Goal: Task Accomplishment & Management: Manage account settings

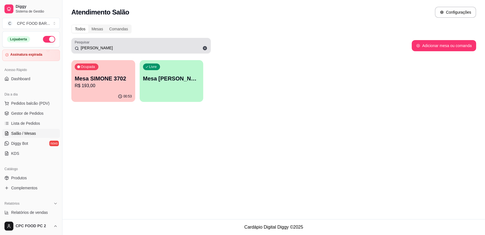
click at [96, 49] on input "[PERSON_NAME]" at bounding box center [143, 48] width 128 height 6
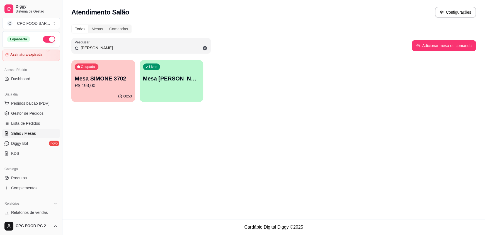
click at [96, 49] on input "[PERSON_NAME]" at bounding box center [143, 48] width 128 height 6
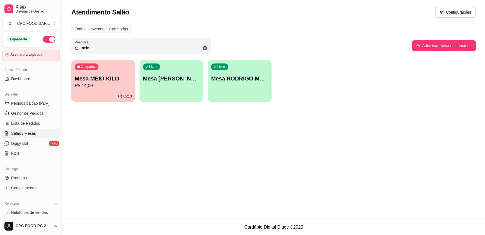
type input "meio"
click at [96, 95] on div "01:13" at bounding box center [103, 96] width 62 height 11
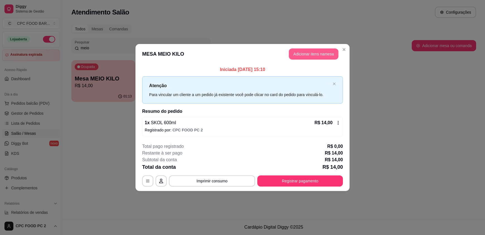
click at [331, 53] on button "Adicionar itens na mesa" at bounding box center [314, 53] width 50 height 11
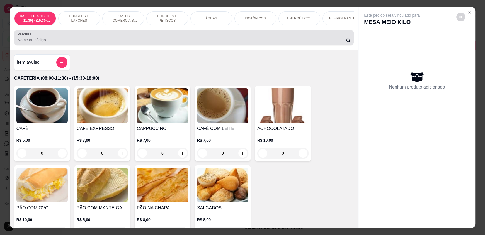
click at [182, 43] on input "Pesquisa" at bounding box center [182, 40] width 329 height 6
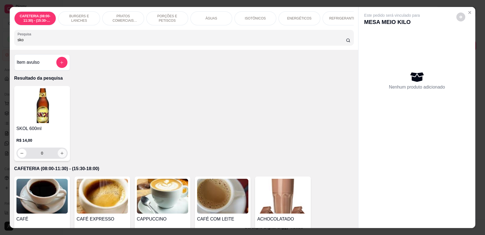
type input "sko"
click at [61, 156] on icon "increase-product-quantity" at bounding box center [62, 153] width 4 height 4
type input "1"
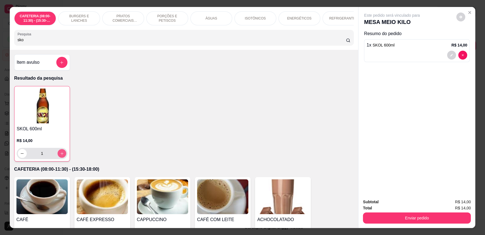
click at [60, 156] on icon "increase-product-quantity" at bounding box center [62, 154] width 4 height 4
type input "2"
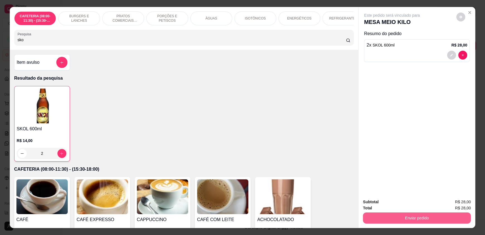
click at [392, 217] on button "Enviar pedido" at bounding box center [417, 218] width 108 height 11
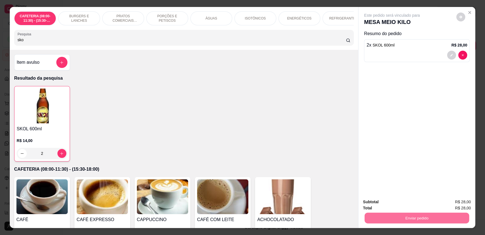
click at [447, 200] on button "Enviar pedido" at bounding box center [457, 204] width 33 height 11
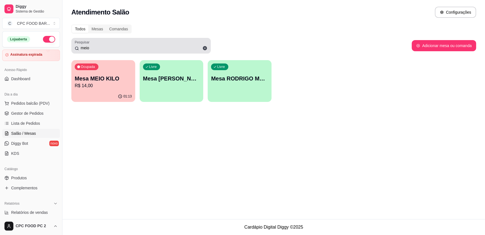
click at [94, 50] on input "meio" at bounding box center [143, 48] width 128 height 6
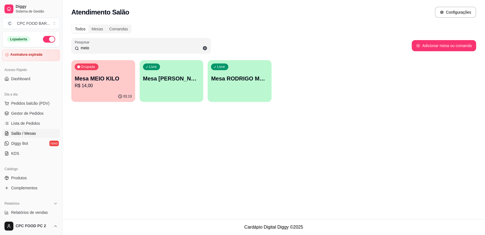
click at [94, 50] on input "meio" at bounding box center [143, 48] width 128 height 6
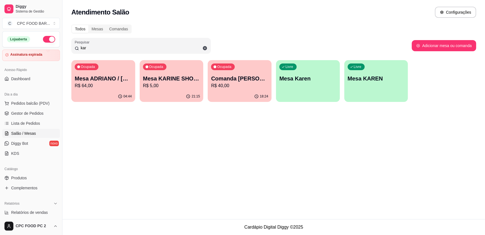
type input "kar"
click at [83, 91] on div "Ocupada Mesa ADRIANO / [PERSON_NAME] 3940 R$ 64,00" at bounding box center [103, 76] width 62 height 30
click at [312, 90] on div "Livre Mesa Karen" at bounding box center [308, 78] width 62 height 34
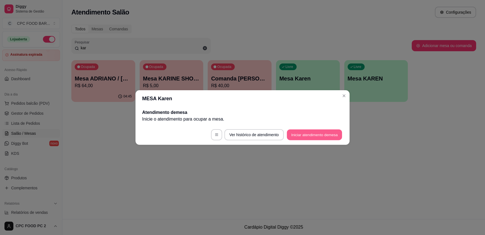
click at [328, 134] on button "Iniciar atendimento de mesa" at bounding box center [314, 135] width 55 height 11
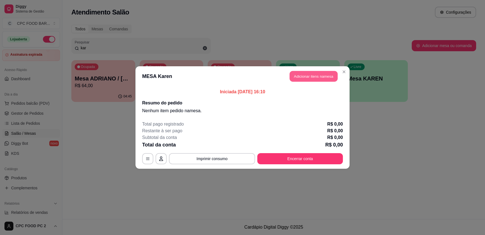
click at [308, 80] on button "Adicionar itens na mesa" at bounding box center [314, 76] width 48 height 11
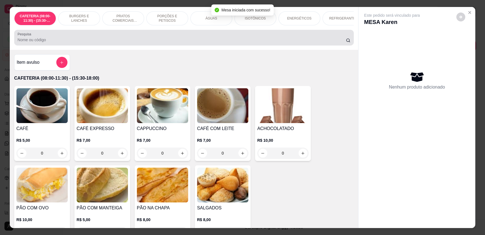
click at [120, 37] on div at bounding box center [184, 37] width 333 height 11
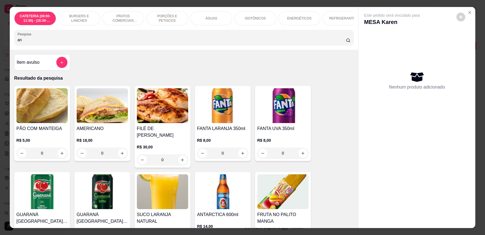
type input "a"
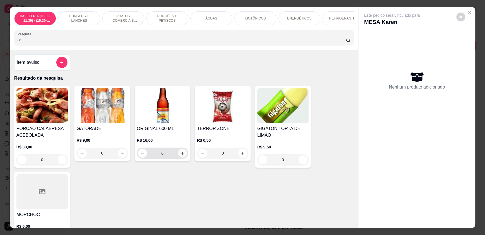
type input "or"
click at [181, 156] on icon "increase-product-quantity" at bounding box center [182, 153] width 4 height 4
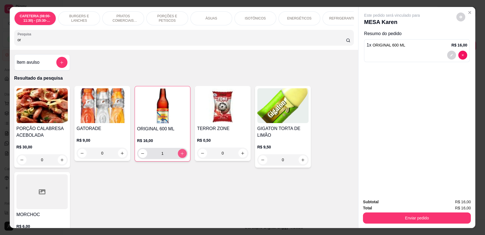
type input "1"
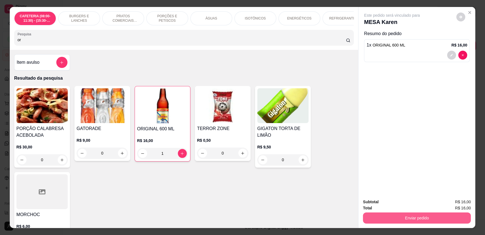
click at [429, 219] on button "Enviar pedido" at bounding box center [417, 218] width 108 height 11
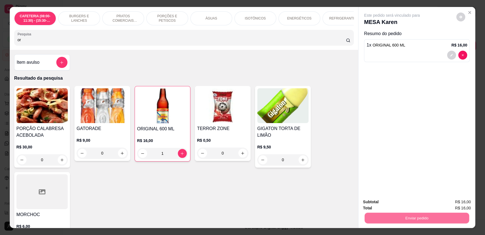
click at [457, 205] on button "Enviar pedido" at bounding box center [455, 204] width 31 height 11
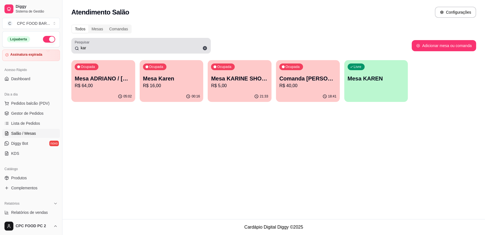
click at [91, 45] on input "kar" at bounding box center [143, 48] width 128 height 6
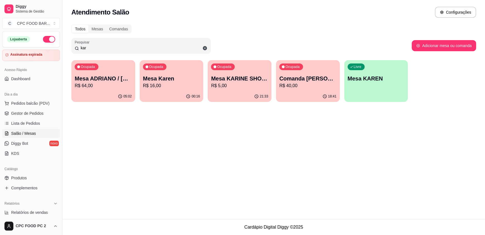
click at [91, 45] on input "kar" at bounding box center [143, 48] width 128 height 6
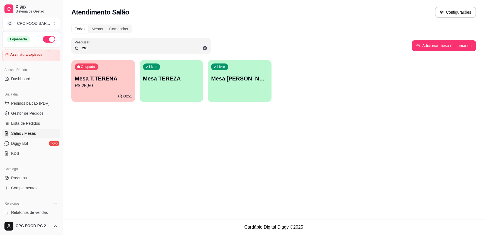
type input "tere"
click at [88, 88] on p "R$ 25,50" at bounding box center [103, 86] width 55 height 6
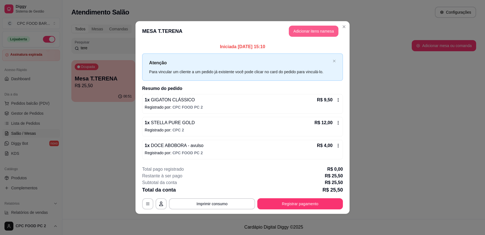
click at [317, 28] on button "Adicionar itens na mesa" at bounding box center [314, 31] width 50 height 11
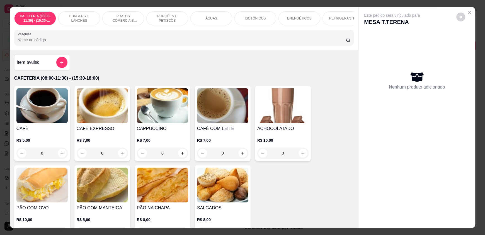
click at [129, 42] on input "Pesquisa" at bounding box center [182, 40] width 329 height 6
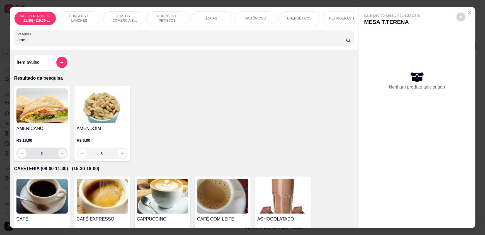
type input "ame"
click at [60, 156] on icon "increase-product-quantity" at bounding box center [62, 153] width 4 height 4
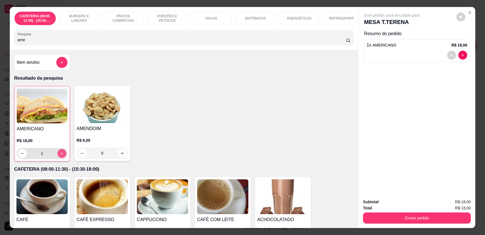
type input "1"
click at [27, 43] on input "ame" at bounding box center [182, 40] width 329 height 6
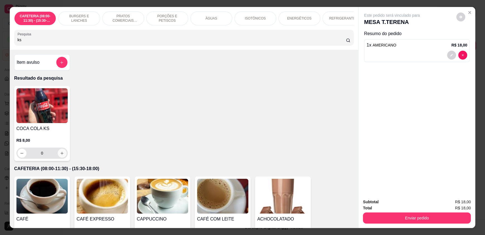
type input "ks"
click at [61, 156] on icon "increase-product-quantity" at bounding box center [62, 153] width 4 height 4
type input "1"
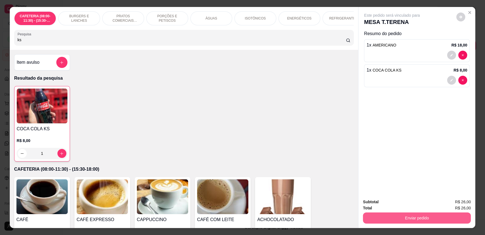
click at [436, 216] on button "Enviar pedido" at bounding box center [417, 218] width 108 height 11
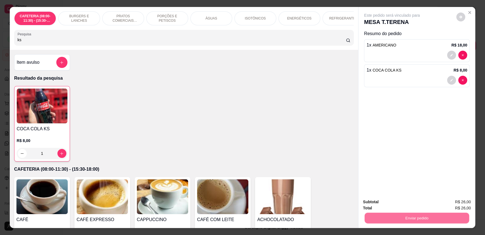
click at [457, 206] on button "Enviar pedido" at bounding box center [455, 204] width 31 height 11
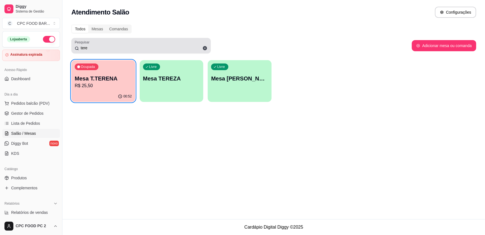
click at [104, 51] on div "tere" at bounding box center [141, 45] width 133 height 11
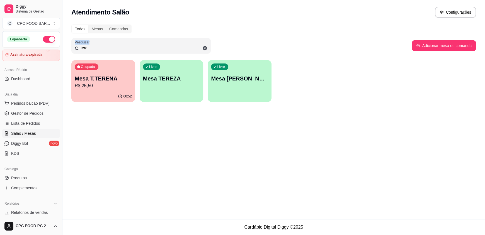
click at [103, 51] on div "tere" at bounding box center [141, 45] width 133 height 11
click at [103, 50] on input "tere" at bounding box center [143, 48] width 128 height 6
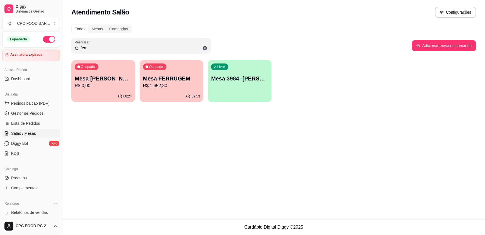
type input "ferr"
click at [167, 77] on p "Mesa FERRUGEM" at bounding box center [171, 79] width 55 height 8
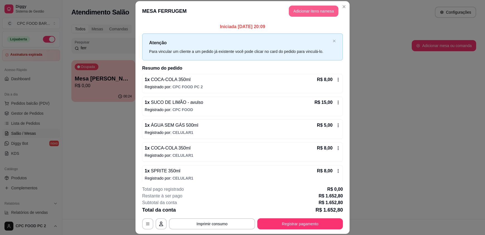
click at [306, 12] on button "Adicionar itens na mesa" at bounding box center [314, 11] width 50 height 11
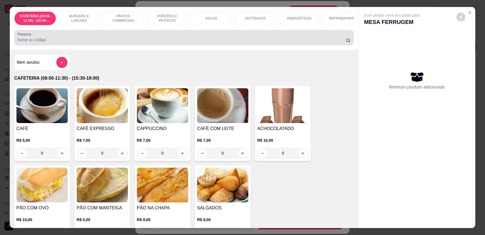
click at [184, 41] on div at bounding box center [184, 37] width 333 height 11
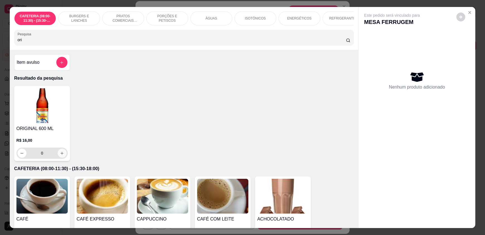
type input "ori"
click at [58, 154] on button "increase-product-quantity" at bounding box center [62, 153] width 9 height 9
type input "1"
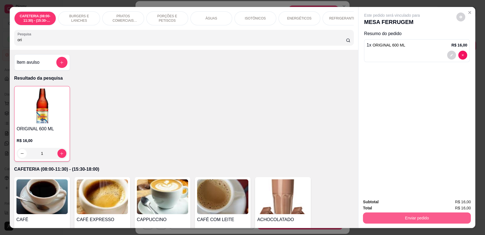
click at [385, 218] on button "Enviar pedido" at bounding box center [417, 218] width 108 height 11
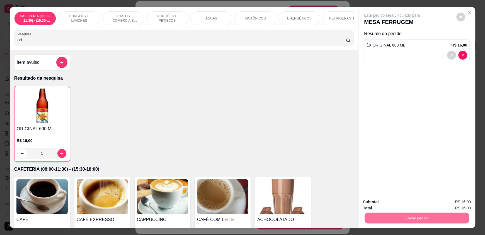
click at [464, 205] on button "Enviar pedido" at bounding box center [455, 204] width 31 height 11
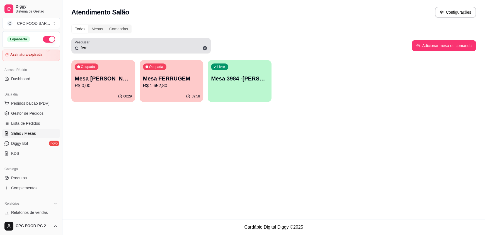
click at [127, 40] on div "ferr" at bounding box center [141, 45] width 133 height 11
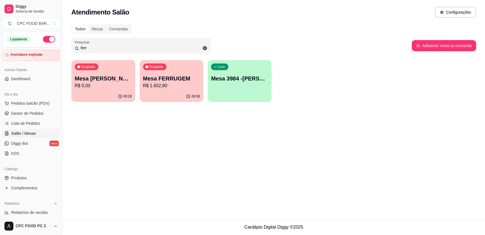
click at [119, 46] on input "ferr" at bounding box center [143, 48] width 128 height 6
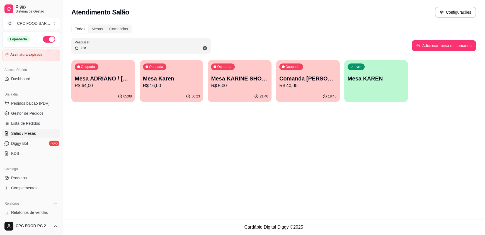
type input "kar"
click at [175, 83] on p "R$ 16,00" at bounding box center [171, 86] width 57 height 7
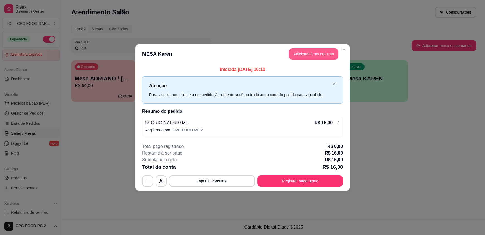
click at [315, 52] on button "Adicionar itens na mesa" at bounding box center [314, 53] width 50 height 11
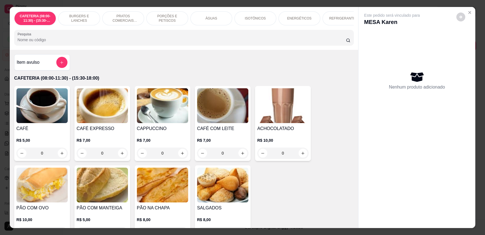
click at [236, 43] on input "Pesquisa" at bounding box center [182, 40] width 329 height 6
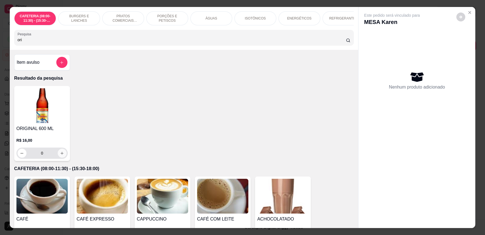
type input "ori"
click at [58, 158] on button "increase-product-quantity" at bounding box center [62, 153] width 9 height 9
type input "1"
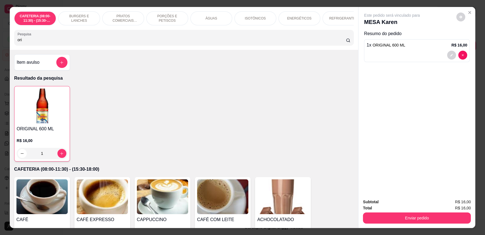
click at [58, 43] on input "ori" at bounding box center [182, 40] width 329 height 6
click at [386, 219] on button "Enviar pedido" at bounding box center [417, 218] width 108 height 11
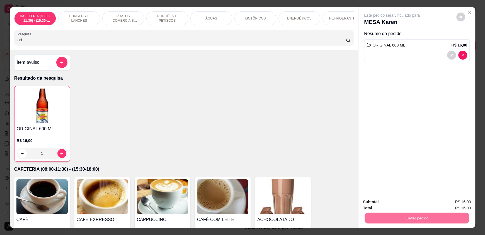
click at [453, 203] on button "Enviar pedido" at bounding box center [456, 204] width 31 height 10
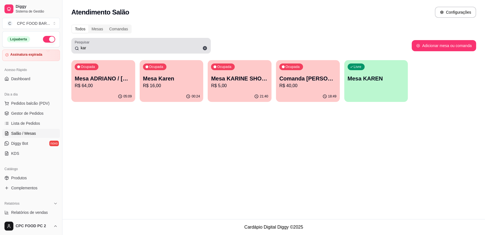
click at [88, 51] on div "kar" at bounding box center [141, 45] width 133 height 11
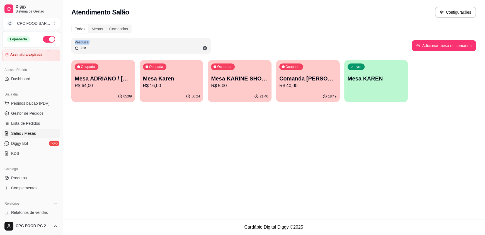
click at [88, 51] on div "kar" at bounding box center [141, 45] width 133 height 11
click at [88, 48] on input "kar" at bounding box center [143, 48] width 128 height 6
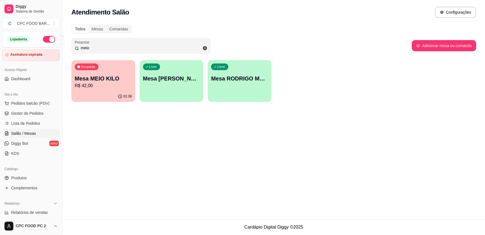
type input "meio"
click at [83, 85] on p "R$ 42,00" at bounding box center [103, 86] width 57 height 7
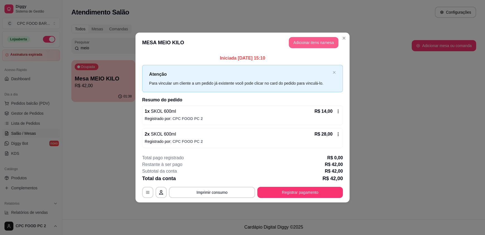
click at [305, 42] on button "Adicionar itens na mesa" at bounding box center [314, 42] width 50 height 11
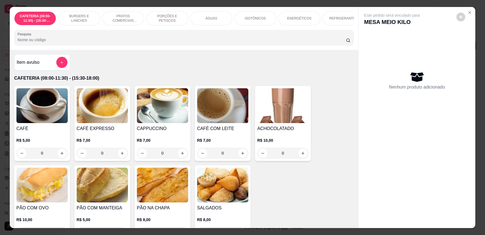
click at [200, 43] on input "Pesquisa" at bounding box center [182, 40] width 329 height 6
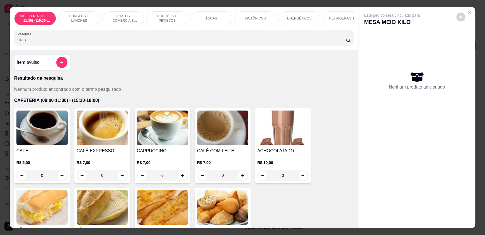
click at [96, 43] on input "skoo" at bounding box center [182, 40] width 329 height 6
click at [100, 39] on div "skoo" at bounding box center [184, 37] width 333 height 11
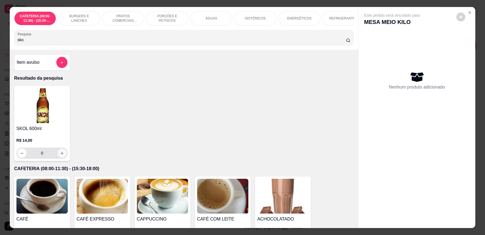
type input "sko"
click at [62, 158] on button "increase-product-quantity" at bounding box center [62, 153] width 9 height 9
type input "1"
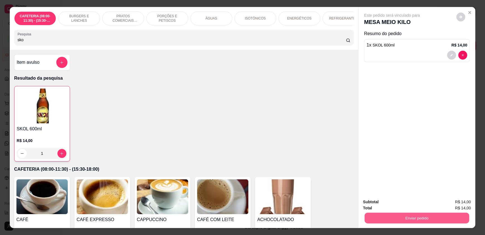
click at [401, 216] on button "Enviar pedido" at bounding box center [417, 218] width 105 height 11
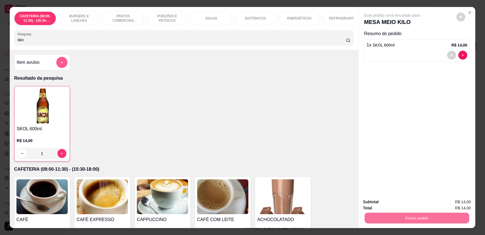
click at [59, 68] on button "add-separate-item" at bounding box center [61, 62] width 11 height 11
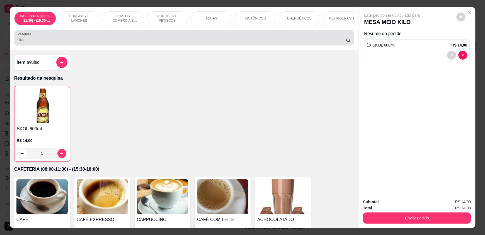
click at [63, 41] on div "sko" at bounding box center [184, 37] width 333 height 11
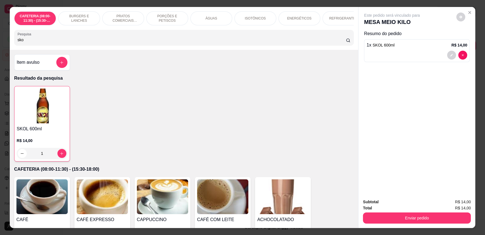
click at [54, 42] on input "sko" at bounding box center [182, 40] width 329 height 6
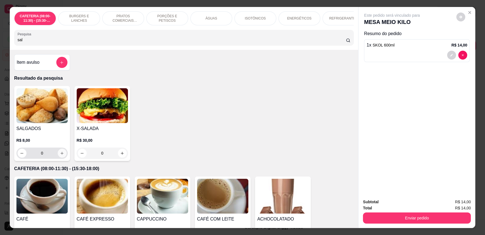
type input "sal"
click at [60, 156] on icon "increase-product-quantity" at bounding box center [62, 153] width 4 height 4
type input "1"
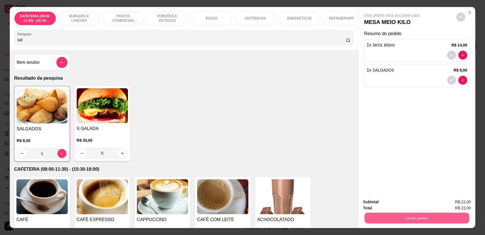
click at [450, 216] on button "Enviar pedido" at bounding box center [417, 218] width 105 height 11
click at [463, 206] on button "Enviar pedido" at bounding box center [456, 204] width 31 height 10
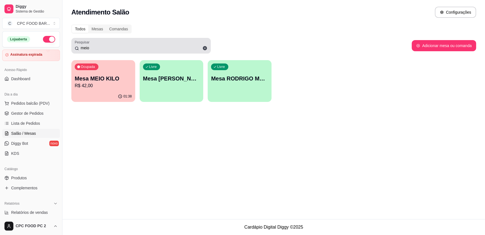
click at [203, 46] on icon at bounding box center [204, 48] width 5 height 5
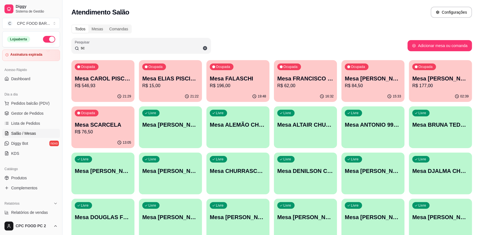
type input "sc"
click at [96, 136] on div "Ocupada Mesa SCARCELA R$ 76,50" at bounding box center [102, 122] width 61 height 30
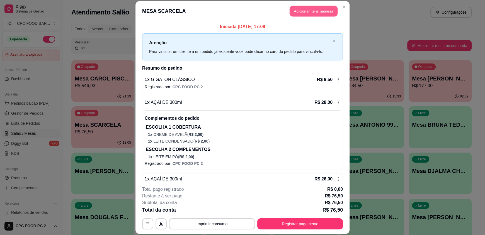
click at [300, 12] on button "Adicionar itens na mesa" at bounding box center [314, 11] width 48 height 11
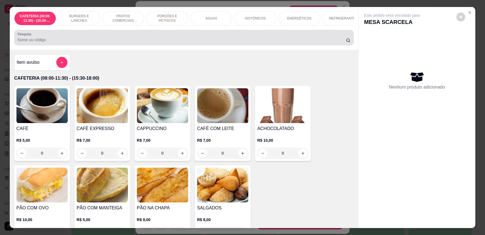
click at [172, 43] on input "Pesquisa" at bounding box center [182, 40] width 329 height 6
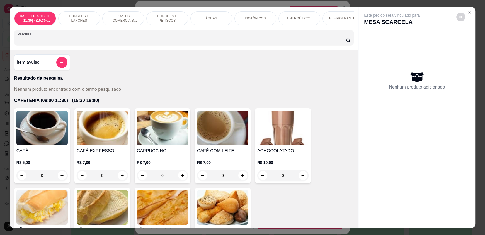
type input "itu"
click at [57, 65] on button "add-separate-item" at bounding box center [61, 62] width 11 height 11
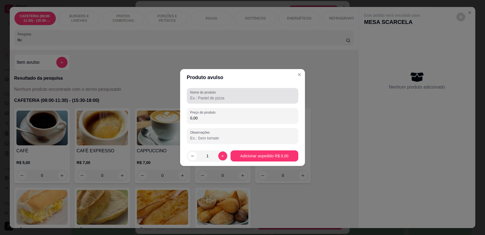
click at [207, 101] on div "Nome do produto" at bounding box center [242, 96] width 111 height 16
click at [206, 104] on div "Nome do produto Preço do produto 0,00 Observações" at bounding box center [242, 116] width 111 height 56
click at [211, 95] on input "Nome do produto" at bounding box center [242, 98] width 105 height 6
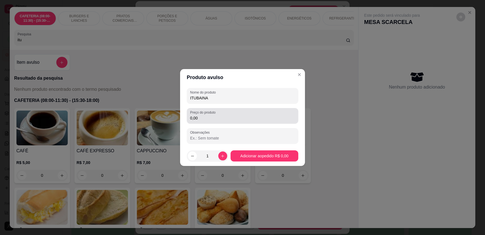
type input "ITUBAINA"
click at [221, 118] on input "0,00" at bounding box center [242, 118] width 105 height 6
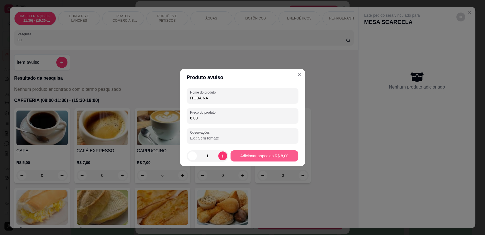
type input "8,00"
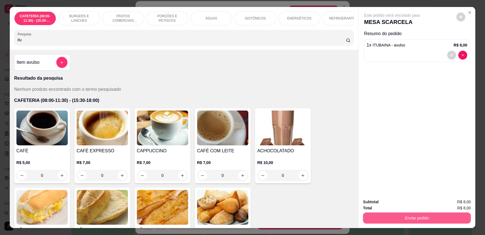
click at [424, 219] on button "Enviar pedido" at bounding box center [417, 218] width 108 height 11
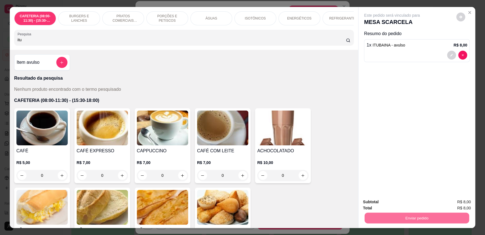
click at [465, 203] on button "Enviar pedido" at bounding box center [455, 204] width 31 height 11
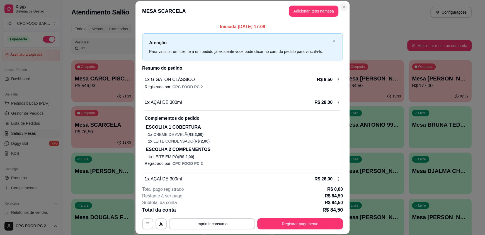
click at [336, 7] on section "MESA SCARCELA Adicionar itens na mesa Iniciada [DATE] 17:09 Atenção Para vincul…" at bounding box center [242, 117] width 214 height 233
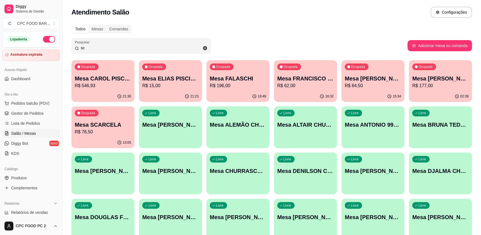
click at [94, 48] on input "sc" at bounding box center [143, 48] width 128 height 6
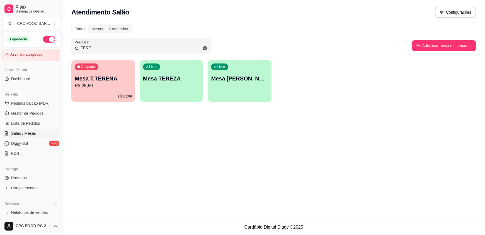
type input "TERE"
click at [87, 88] on p "R$ 25,50" at bounding box center [103, 86] width 57 height 7
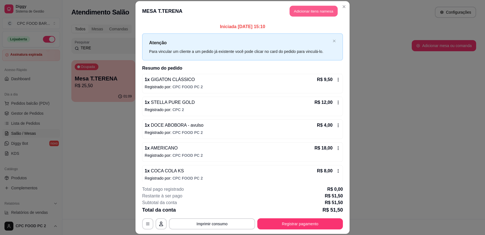
click at [308, 12] on button "Adicionar itens na mesa" at bounding box center [314, 11] width 48 height 11
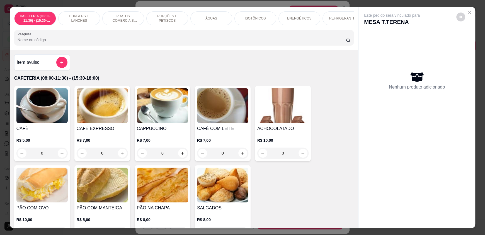
click at [128, 43] on input "Pesquisa" at bounding box center [182, 40] width 329 height 6
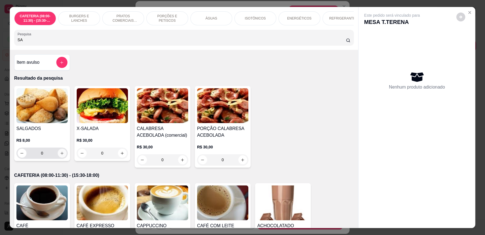
type input "SA"
click at [60, 156] on icon "increase-product-quantity" at bounding box center [62, 153] width 4 height 4
type input "1"
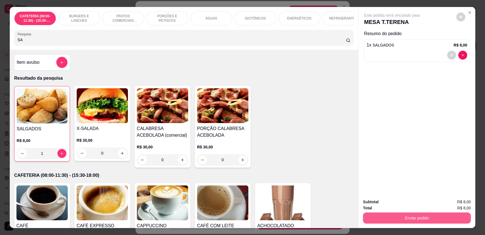
click at [425, 214] on button "Enviar pedido" at bounding box center [417, 218] width 108 height 11
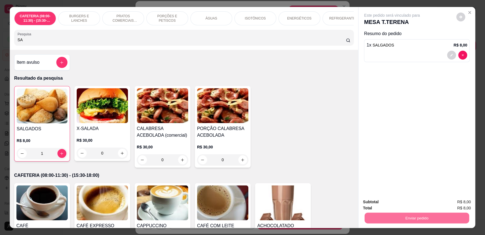
click at [453, 206] on button "Enviar pedido" at bounding box center [455, 204] width 31 height 11
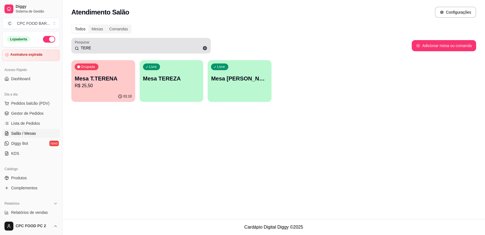
click at [109, 52] on div "Pesquisar TERE" at bounding box center [140, 46] width 139 height 16
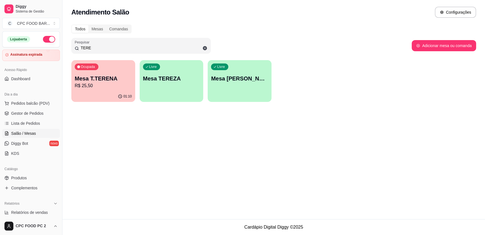
click at [107, 50] on input "TERE" at bounding box center [143, 48] width 128 height 6
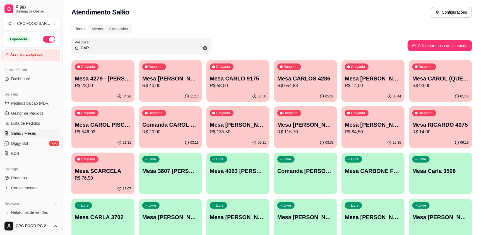
type input "CAR"
click at [98, 132] on p "R$ 546,93" at bounding box center [103, 132] width 55 height 6
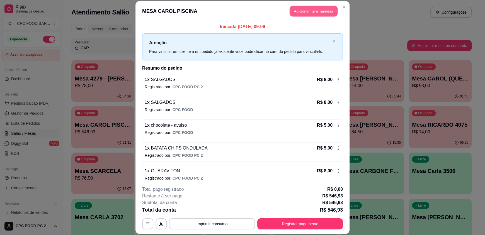
click at [306, 10] on button "Adicionar itens na mesa" at bounding box center [314, 11] width 48 height 11
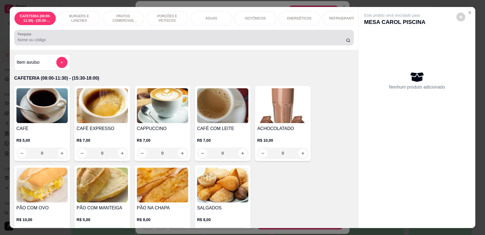
click at [174, 45] on div "Pesquisa" at bounding box center [183, 38] width 339 height 16
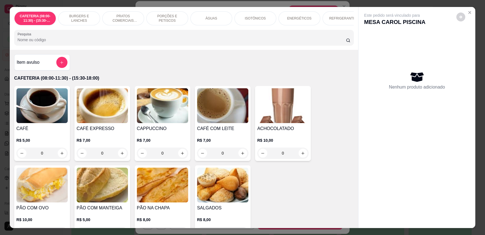
scroll to position [28, 0]
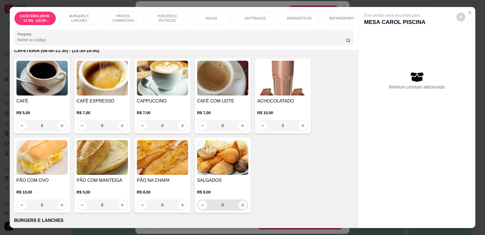
click at [240, 210] on button "increase-product-quantity" at bounding box center [242, 205] width 9 height 9
type input "1"
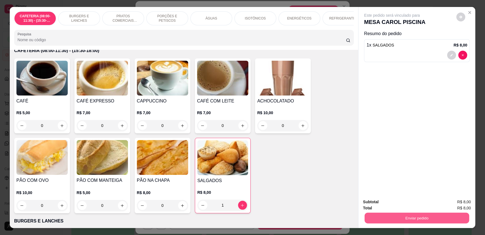
click at [434, 217] on button "Enviar pedido" at bounding box center [417, 218] width 105 height 11
click at [457, 201] on button "Enviar pedido" at bounding box center [455, 204] width 31 height 11
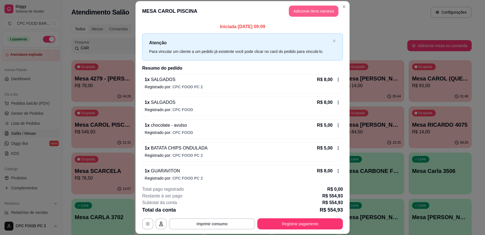
click at [293, 10] on button "Adicionar itens na mesa" at bounding box center [314, 11] width 50 height 11
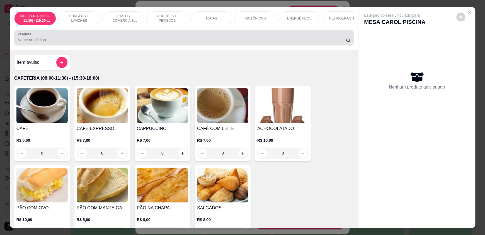
click at [135, 41] on div at bounding box center [184, 37] width 333 height 11
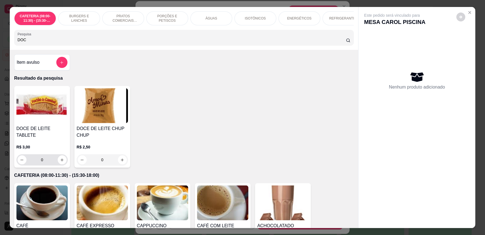
type input "DOC"
click at [62, 156] on button "increase-product-quantity" at bounding box center [62, 160] width 9 height 9
type input "1"
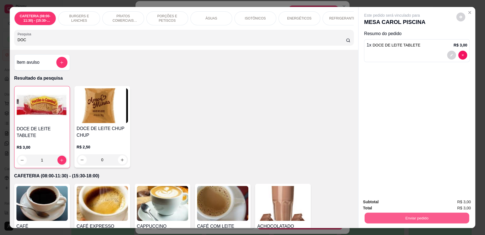
click at [417, 218] on button "Enviar pedido" at bounding box center [417, 218] width 105 height 11
click at [465, 208] on button "Enviar pedido" at bounding box center [456, 204] width 31 height 10
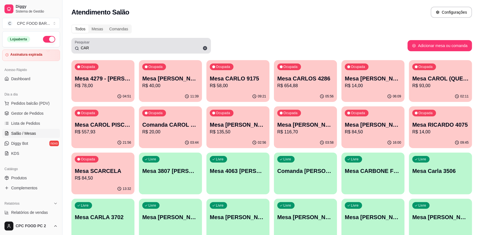
click at [99, 48] on input "CAR" at bounding box center [143, 48] width 128 height 6
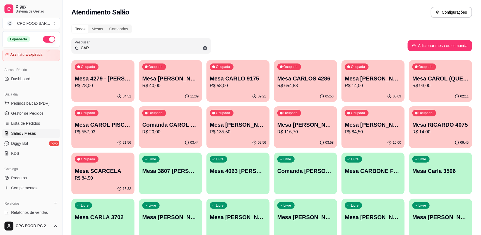
click at [99, 48] on input "CAR" at bounding box center [143, 48] width 128 height 6
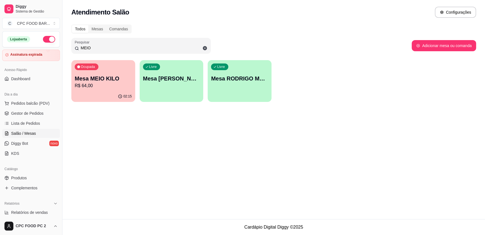
type input "MEIO"
click at [93, 90] on div "Ocupada Mesa MEIO KILO R$ 64,00" at bounding box center [103, 76] width 62 height 30
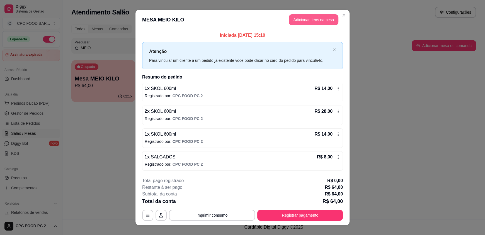
click at [331, 22] on button "Adicionar itens na mesa" at bounding box center [314, 19] width 50 height 11
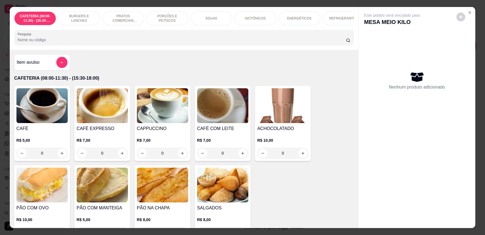
click at [72, 43] on input "Pesquisa" at bounding box center [182, 40] width 329 height 6
click at [94, 50] on div "CAFETERIA (08:00-11:30) - (15:30-18:00) BURGERS E LANCHES PRATOS COMERCIAIS (11…" at bounding box center [184, 28] width 348 height 43
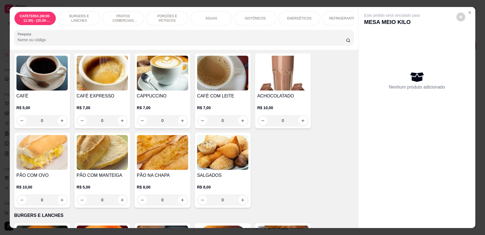
scroll to position [56, 0]
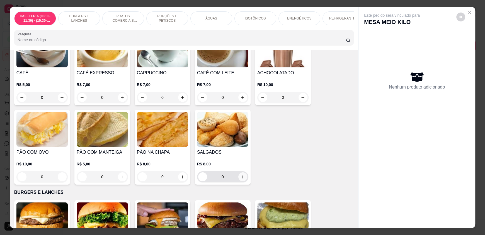
click at [243, 181] on button "increase-product-quantity" at bounding box center [242, 177] width 9 height 9
type input "1"
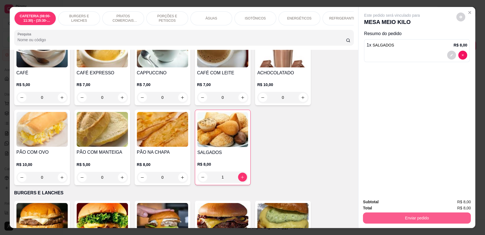
click at [450, 216] on button "Enviar pedido" at bounding box center [417, 218] width 108 height 11
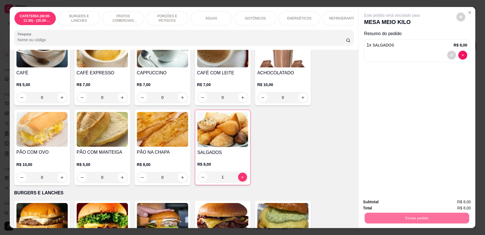
click at [455, 203] on button "Enviar pedido" at bounding box center [455, 204] width 31 height 11
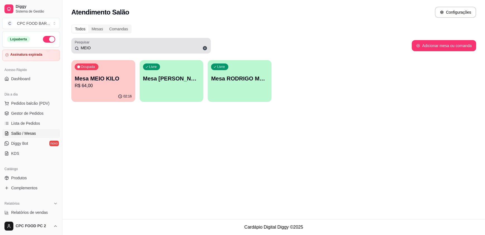
click at [107, 48] on input "MEIO" at bounding box center [143, 48] width 128 height 6
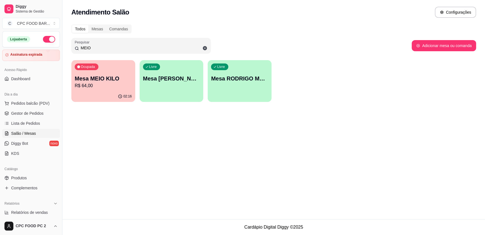
click at [107, 48] on input "MEIO" at bounding box center [143, 48] width 128 height 6
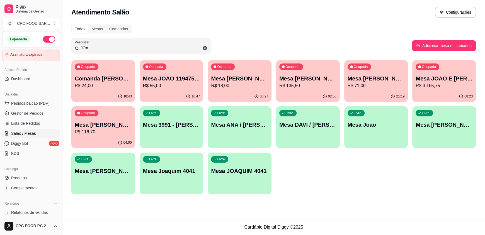
type input "JOA"
click at [450, 83] on p "R$ 3.165,75" at bounding box center [444, 86] width 57 height 7
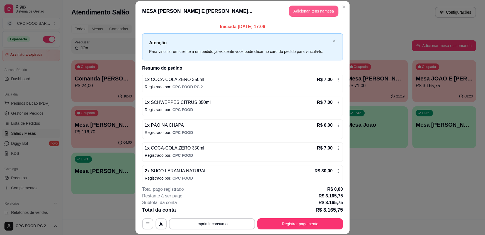
click at [311, 9] on button "Adicionar itens na mesa" at bounding box center [314, 11] width 50 height 11
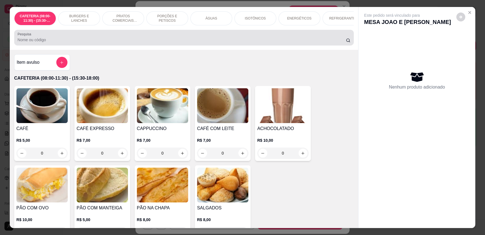
click at [112, 43] on input "Pesquisa" at bounding box center [182, 40] width 329 height 6
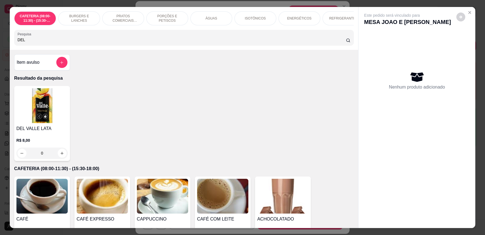
type input "DEL"
click at [60, 157] on div "0" at bounding box center [41, 153] width 51 height 11
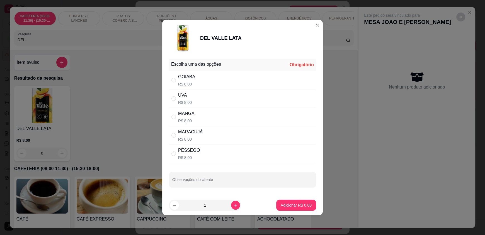
click at [176, 149] on div "PÊSSEGO R$ 8,00" at bounding box center [242, 154] width 147 height 18
radio input "true"
click at [295, 204] on p "Adicionar R$ 8,00" at bounding box center [296, 206] width 31 height 6
type input "1"
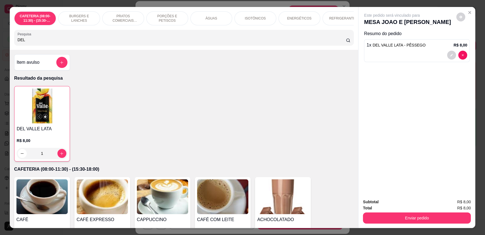
click at [429, 224] on div "Subtotal R$ 8,00 Total R$ 8,00 Enviar pedido" at bounding box center [416, 212] width 117 height 34
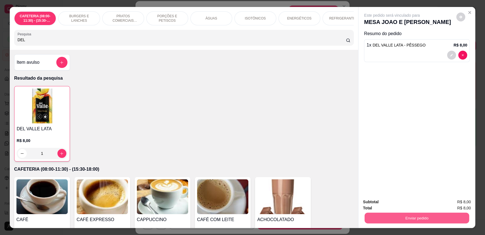
click at [430, 219] on button "Enviar pedido" at bounding box center [417, 218] width 105 height 11
click at [457, 200] on button "Enviar pedido" at bounding box center [455, 204] width 31 height 11
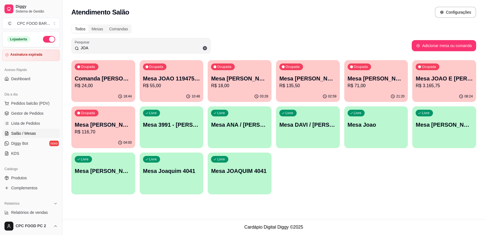
click at [106, 49] on input "JOA" at bounding box center [143, 48] width 128 height 6
click at [434, 84] on p "R$ 3.165,75" at bounding box center [444, 86] width 57 height 7
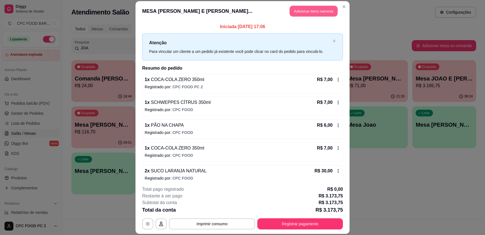
click at [307, 7] on button "Adicionar itens na mesa" at bounding box center [314, 11] width 48 height 11
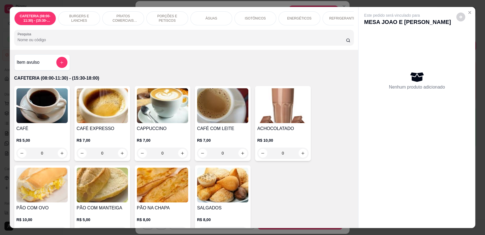
click at [160, 43] on input "Pesquisa" at bounding box center [182, 40] width 329 height 6
click at [60, 65] on icon "add-separate-item" at bounding box center [62, 62] width 4 height 4
click at [56, 63] on button "add-separate-item" at bounding box center [61, 62] width 11 height 11
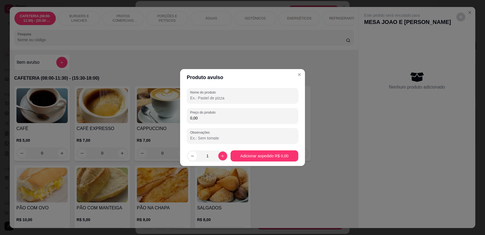
click at [202, 96] on input "Nome do produto" at bounding box center [242, 98] width 105 height 6
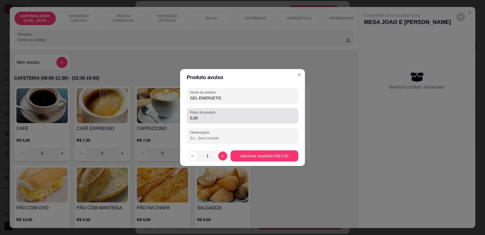
type input "GEL ENERGETIC"
drag, startPoint x: 206, startPoint y: 109, endPoint x: 228, endPoint y: 123, distance: 26.0
click at [228, 123] on div "Preço do produto 0,00" at bounding box center [242, 116] width 111 height 16
click at [228, 117] on input "0,00" at bounding box center [242, 118] width 105 height 6
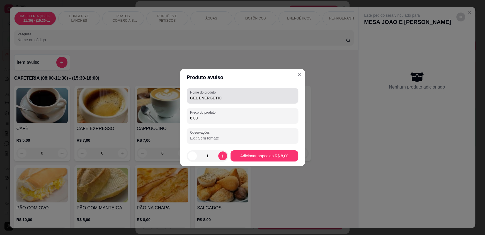
type input "8,00"
click at [265, 100] on input "GEL ENERGETIC" at bounding box center [242, 98] width 105 height 6
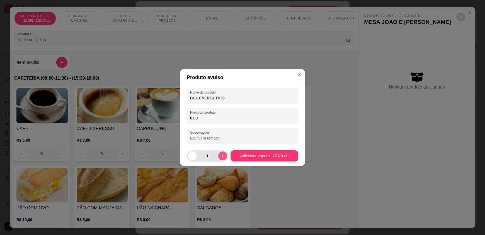
type input "GEL ENERGETICO"
click at [220, 158] on icon "increase-product-quantity" at bounding box center [222, 156] width 4 height 4
type input "2"
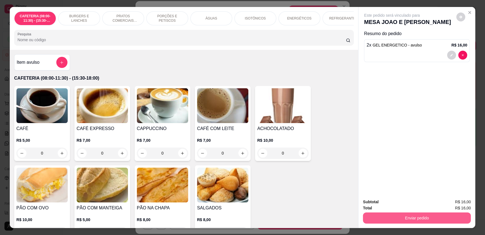
click at [419, 219] on button "Enviar pedido" at bounding box center [417, 218] width 108 height 11
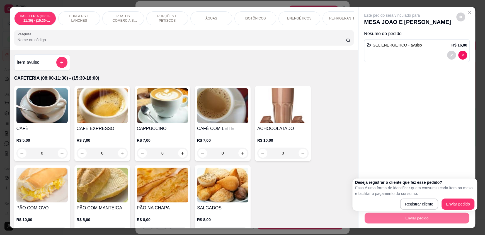
click at [464, 211] on div "Enviar pedido" at bounding box center [417, 217] width 108 height 13
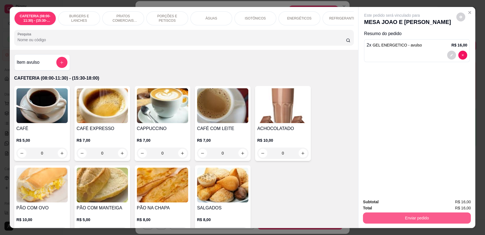
click at [398, 219] on button "Enviar pedido" at bounding box center [417, 218] width 108 height 11
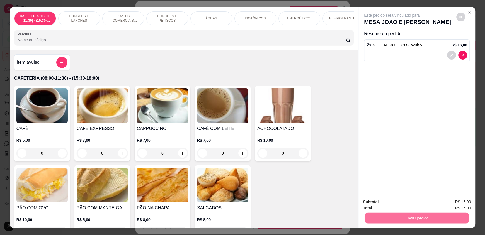
click at [445, 202] on button "Enviar pedido" at bounding box center [456, 204] width 31 height 10
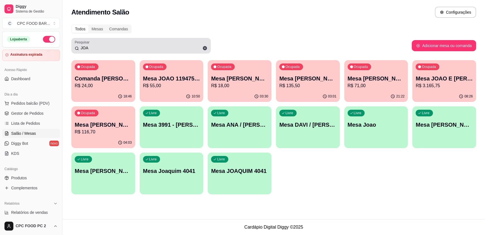
click at [129, 49] on input "JOA" at bounding box center [143, 48] width 128 height 6
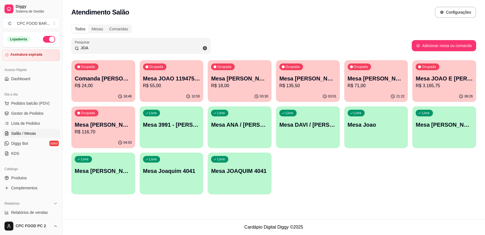
click at [129, 49] on input "JOA" at bounding box center [143, 48] width 128 height 6
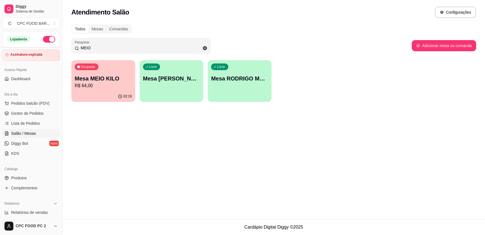
type input "MEIO"
click at [106, 92] on div "02:19" at bounding box center [103, 96] width 62 height 11
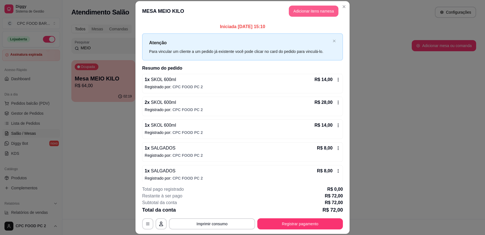
click at [303, 10] on button "Adicionar itens na mesa" at bounding box center [314, 11] width 50 height 11
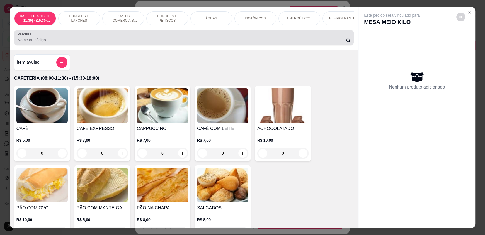
click at [166, 40] on div at bounding box center [184, 37] width 333 height 11
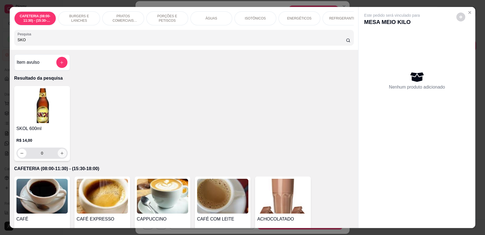
type input "SKO"
click at [59, 159] on div "0" at bounding box center [42, 153] width 49 height 11
type input "1"
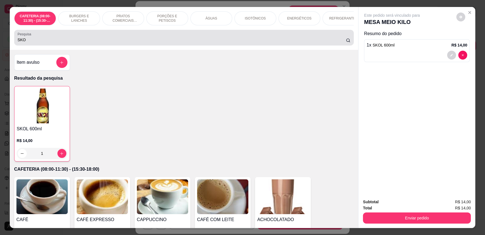
click at [34, 43] on input "SKO" at bounding box center [182, 40] width 329 height 6
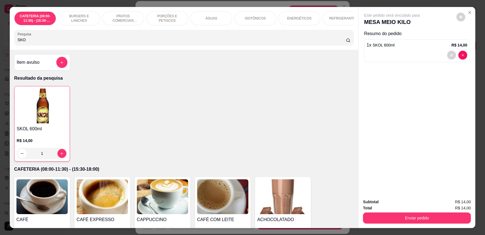
click at [34, 43] on input "SKO" at bounding box center [182, 40] width 329 height 6
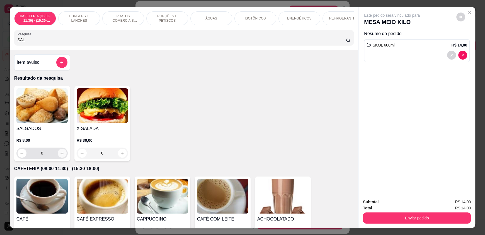
type input "SAL"
click at [63, 156] on button "increase-product-quantity" at bounding box center [62, 153] width 9 height 9
type input "1"
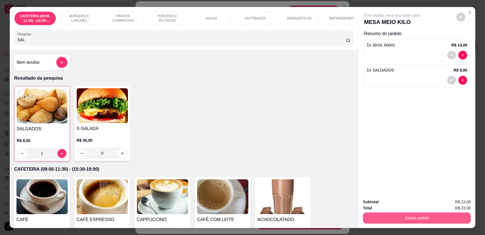
click at [444, 217] on button "Enviar pedido" at bounding box center [417, 218] width 108 height 11
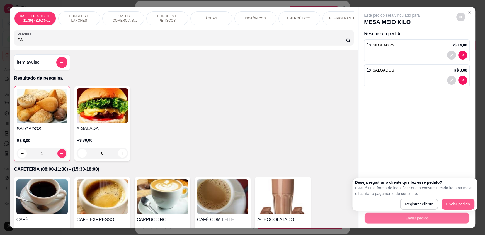
click at [473, 205] on button "Enviar pedido" at bounding box center [457, 204] width 33 height 11
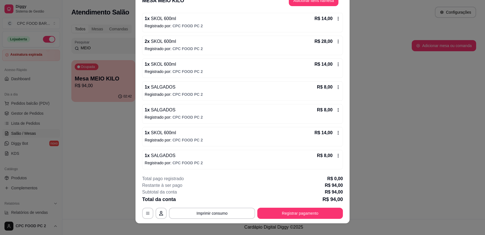
scroll to position [16, 0]
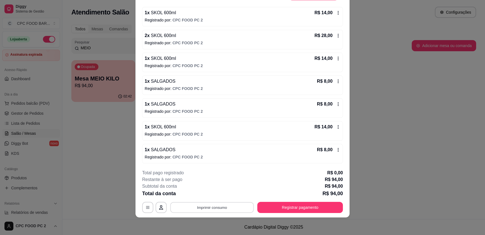
click at [210, 207] on button "Imprimir consumo" at bounding box center [212, 207] width 84 height 11
click at [206, 194] on button "IMPRESSORA" at bounding box center [211, 194] width 40 height 9
click at [299, 209] on button "Registrar pagamento" at bounding box center [300, 207] width 86 height 11
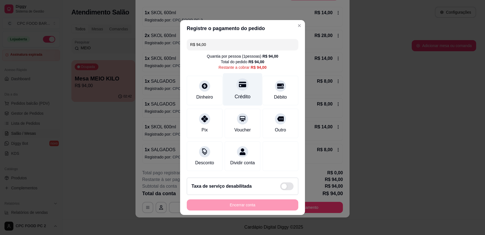
click at [229, 88] on div "Crédito" at bounding box center [242, 89] width 39 height 33
type input "R$ 0,00"
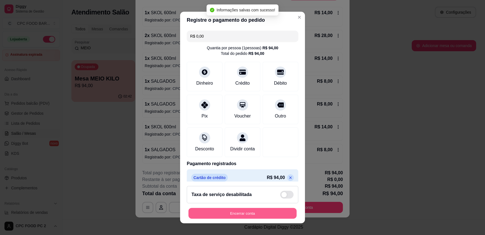
click at [244, 212] on button "Encerrar conta" at bounding box center [242, 213] width 108 height 11
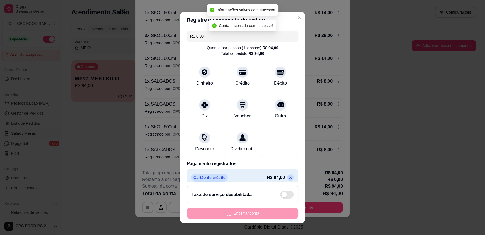
scroll to position [0, 0]
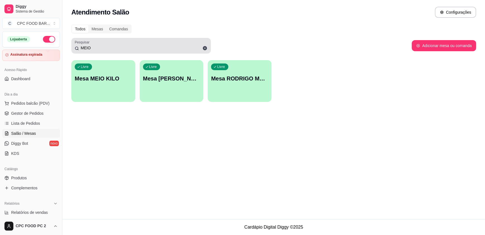
click at [105, 46] on input "MEIO" at bounding box center [143, 48] width 128 height 6
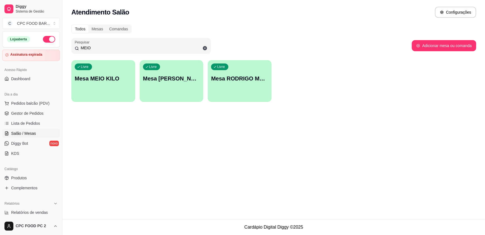
click at [105, 47] on input "MEIO" at bounding box center [143, 48] width 128 height 6
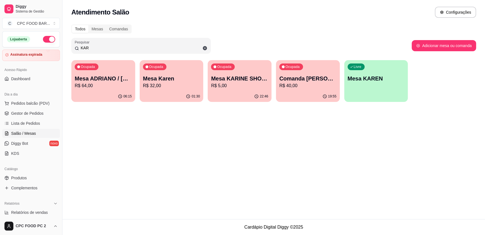
type input "KAR"
click at [150, 82] on div "Mesa [PERSON_NAME] R$ 32,00" at bounding box center [171, 82] width 55 height 14
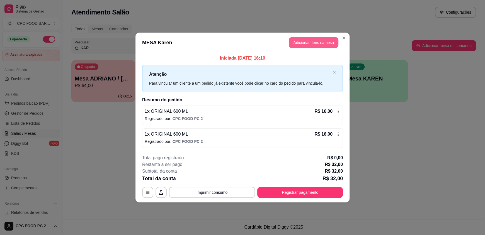
click at [305, 45] on button "Adicionar itens na mesa" at bounding box center [314, 42] width 50 height 11
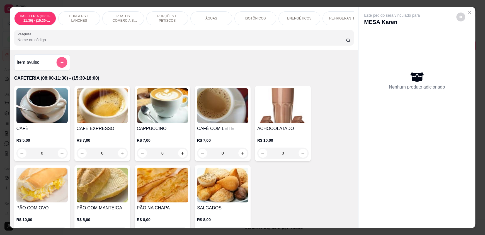
click at [60, 65] on icon "add-separate-item" at bounding box center [62, 62] width 4 height 4
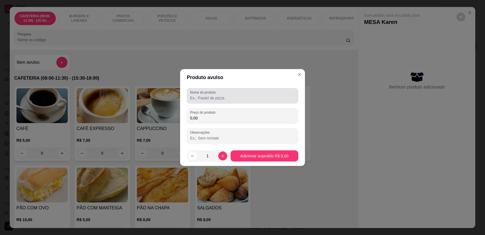
click at [224, 93] on div at bounding box center [242, 95] width 105 height 11
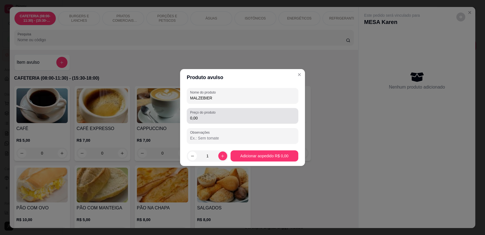
type input "MALZEBIER"
click at [213, 120] on input "0,00" at bounding box center [242, 118] width 105 height 6
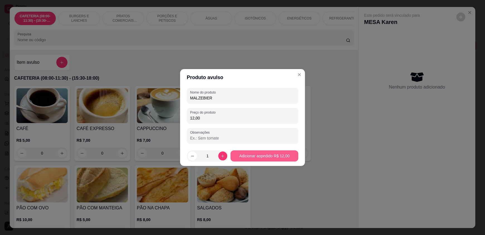
type input "12,00"
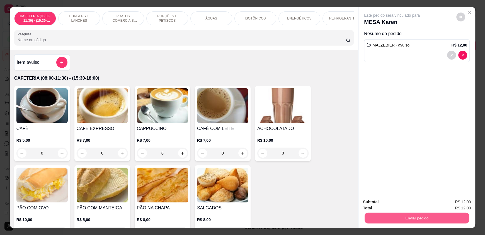
click at [439, 215] on button "Enviar pedido" at bounding box center [417, 218] width 105 height 11
click at [453, 200] on button "Enviar pedido" at bounding box center [456, 204] width 31 height 10
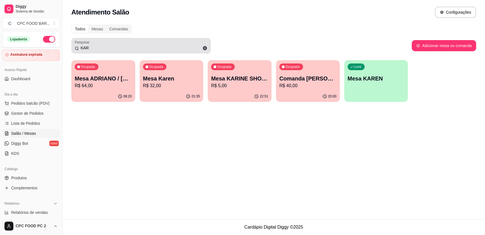
click at [124, 48] on input "KAR" at bounding box center [143, 48] width 128 height 6
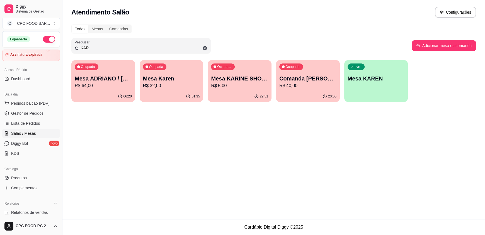
click at [124, 48] on input "KAR" at bounding box center [143, 48] width 128 height 6
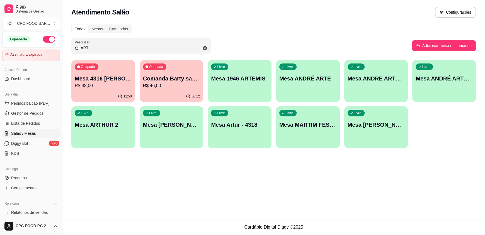
type input "ART"
click at [185, 140] on div "Livre Mesa [PERSON_NAME]" at bounding box center [172, 123] width 64 height 35
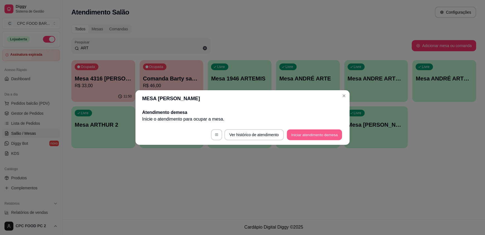
click at [303, 137] on button "Iniciar atendimento de mesa" at bounding box center [314, 135] width 55 height 11
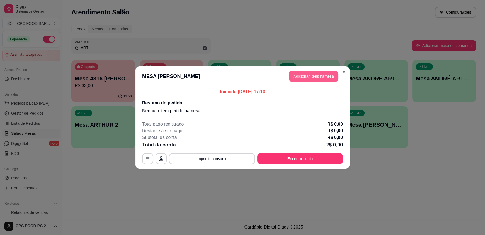
click at [313, 74] on button "Adicionar itens na mesa" at bounding box center [314, 76] width 50 height 11
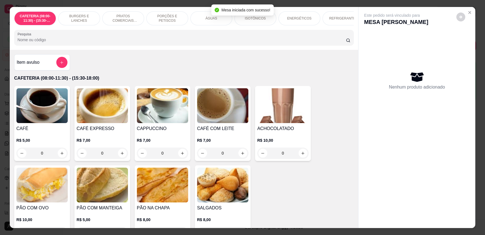
click at [188, 43] on input "Pesquisa" at bounding box center [182, 40] width 329 height 6
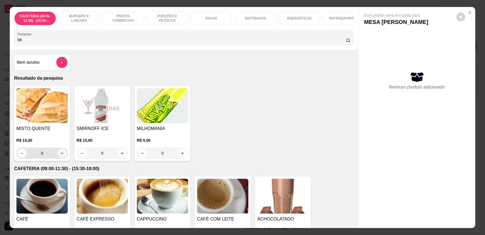
type input "MI"
click at [61, 156] on icon "increase-product-quantity" at bounding box center [62, 153] width 4 height 4
type input "1"
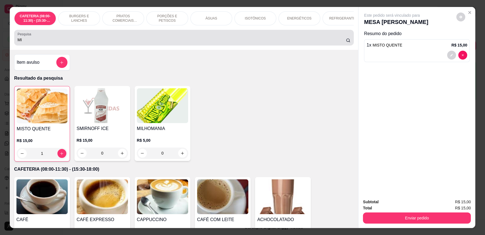
click at [132, 41] on div "MI" at bounding box center [184, 37] width 333 height 11
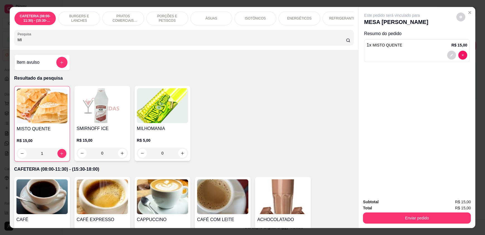
click at [125, 43] on input "MI" at bounding box center [182, 40] width 329 height 6
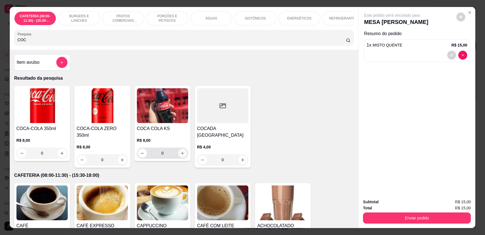
type input "COC"
click at [183, 156] on button "increase-product-quantity" at bounding box center [182, 153] width 9 height 9
type input "1"
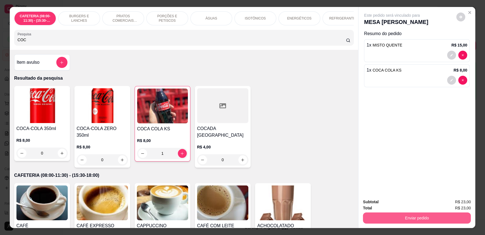
click at [400, 213] on button "Enviar pedido" at bounding box center [417, 218] width 108 height 11
click at [430, 218] on button "Enviar pedido" at bounding box center [417, 218] width 108 height 11
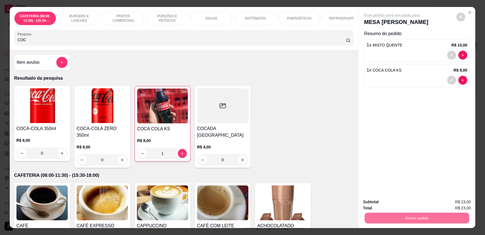
click at [457, 207] on button "Enviar pedido" at bounding box center [455, 204] width 31 height 11
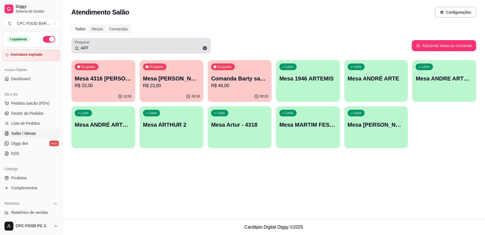
drag, startPoint x: 161, startPoint y: 44, endPoint x: 156, endPoint y: 46, distance: 4.7
click at [158, 45] on div "ART" at bounding box center [141, 45] width 133 height 11
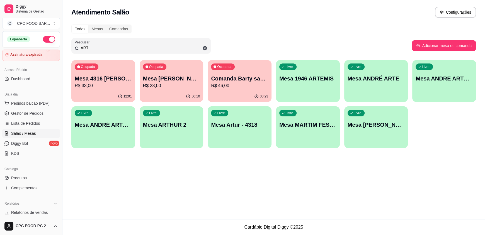
click at [154, 48] on input "ART" at bounding box center [143, 48] width 128 height 6
click at [152, 48] on input "ART" at bounding box center [143, 48] width 128 height 6
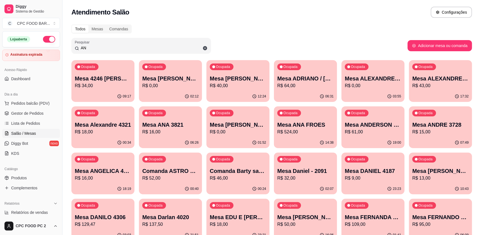
type input "AN"
click at [309, 135] on div "Ocupada Mesa ANA FROES R$ 524,00" at bounding box center [305, 122] width 61 height 30
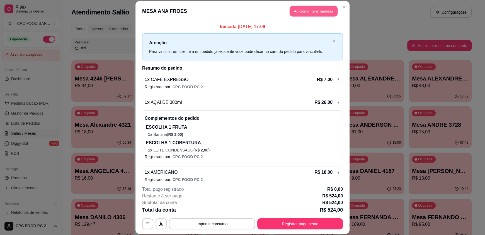
click at [313, 9] on button "Adicionar itens na mesa" at bounding box center [314, 11] width 48 height 11
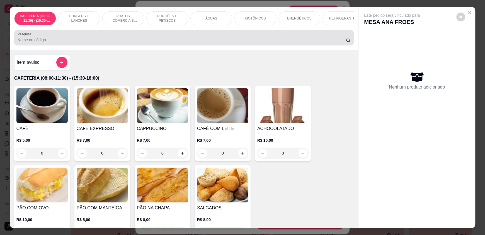
click at [190, 40] on div at bounding box center [184, 37] width 333 height 11
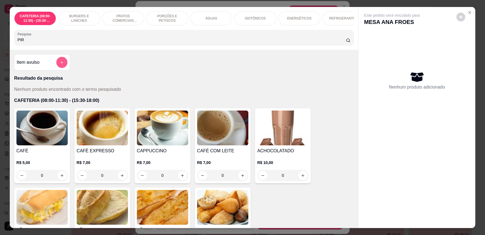
type input "PIR"
click at [60, 65] on icon "add-separate-item" at bounding box center [62, 62] width 4 height 4
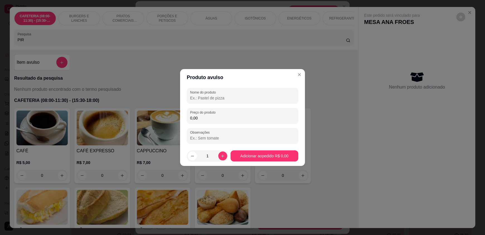
click at [185, 96] on div "Nome do produto Preço do produto 0,00 Observações" at bounding box center [242, 116] width 125 height 60
drag, startPoint x: 215, startPoint y: 96, endPoint x: 213, endPoint y: 94, distance: 3.5
click at [214, 96] on input "Nome do produto" at bounding box center [242, 98] width 105 height 6
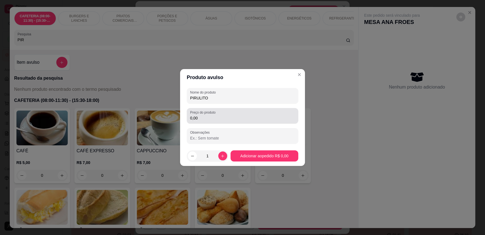
type input "PIRULITO"
click at [208, 121] on div "0,00" at bounding box center [242, 115] width 105 height 11
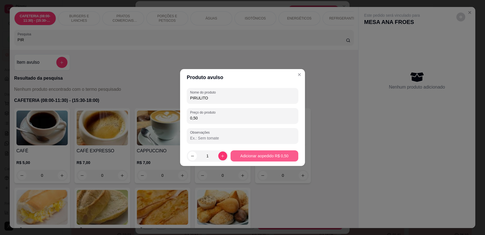
type input "0,50"
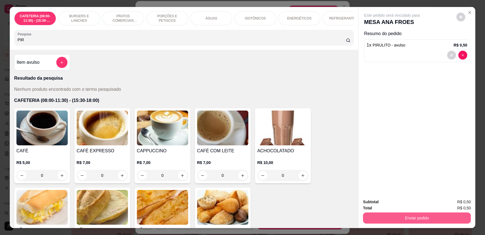
click at [456, 212] on div "Enviar pedido" at bounding box center [417, 217] width 108 height 13
click at [457, 214] on button "Enviar pedido" at bounding box center [417, 218] width 108 height 11
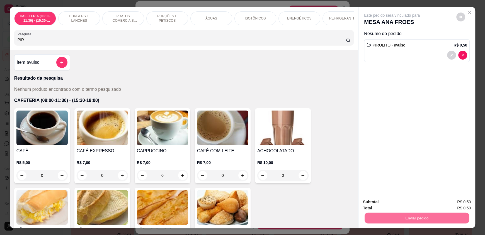
click at [456, 208] on button "Enviar pedido" at bounding box center [455, 204] width 31 height 11
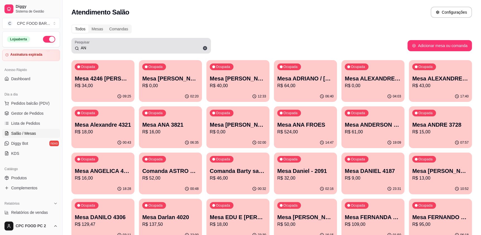
click at [134, 48] on input "AN" at bounding box center [143, 48] width 128 height 6
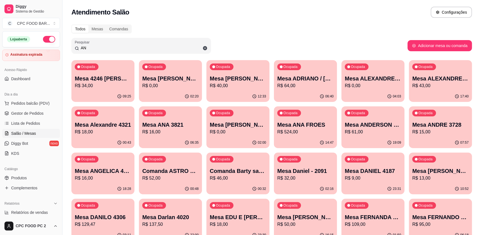
click at [134, 48] on input "AN" at bounding box center [143, 48] width 128 height 6
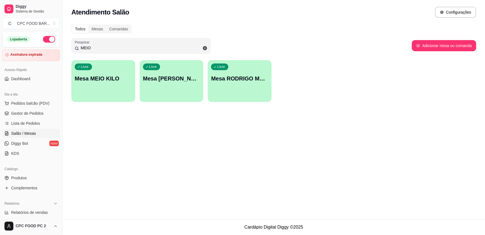
type input "MEIO"
click at [102, 86] on div "Livre Mesa MEIO KILO" at bounding box center [103, 77] width 64 height 35
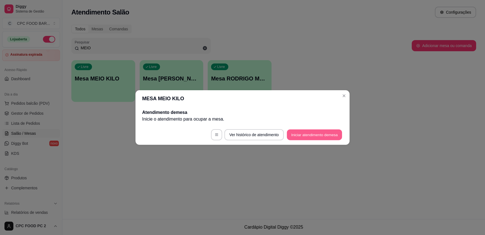
click at [314, 137] on button "Iniciar atendimento de mesa" at bounding box center [314, 135] width 55 height 11
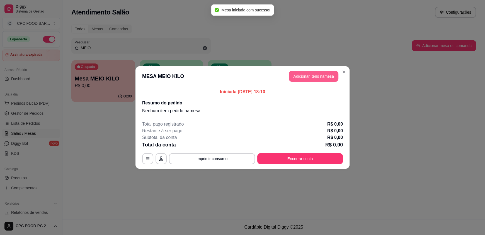
click at [301, 77] on button "Adicionar itens na mesa" at bounding box center [314, 76] width 50 height 11
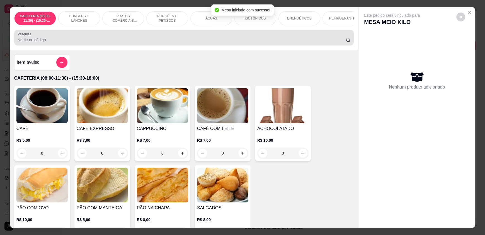
click at [266, 43] on input "Pesquisa" at bounding box center [182, 40] width 329 height 6
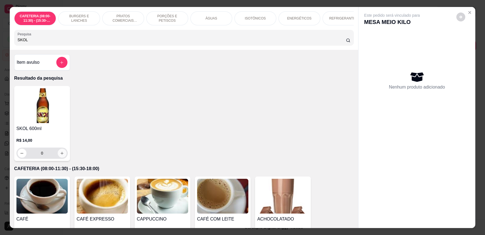
type input "SKOL"
click at [59, 158] on button "increase-product-quantity" at bounding box center [62, 153] width 9 height 9
type input "1"
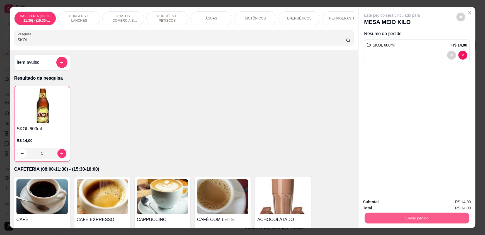
click at [451, 218] on button "Enviar pedido" at bounding box center [417, 218] width 105 height 11
click at [455, 204] on button "Enviar pedido" at bounding box center [455, 204] width 31 height 11
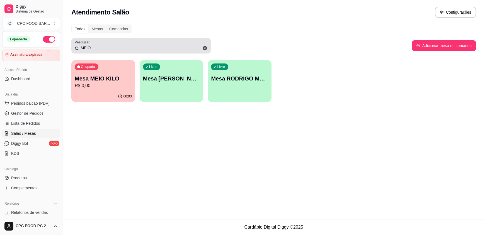
click at [102, 46] on input "MEIO" at bounding box center [143, 48] width 128 height 6
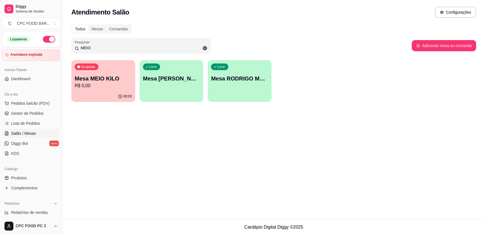
click at [102, 46] on input "MEIO" at bounding box center [143, 48] width 128 height 6
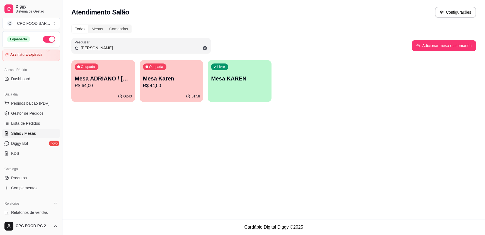
click at [164, 85] on p "R$ 44,00" at bounding box center [171, 86] width 57 height 7
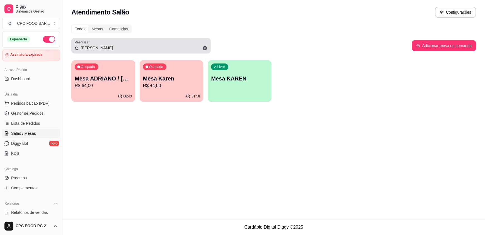
click at [187, 49] on input "[PERSON_NAME]" at bounding box center [143, 48] width 128 height 6
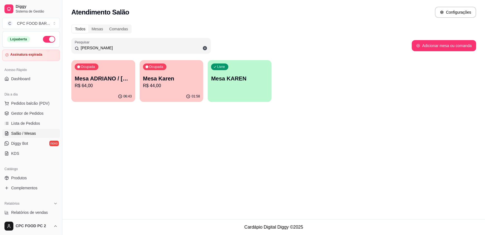
click at [187, 49] on input "[PERSON_NAME]" at bounding box center [143, 48] width 128 height 6
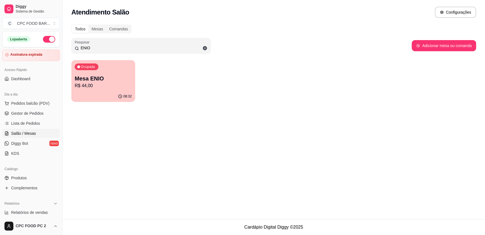
type input "ENIO"
click at [79, 82] on p "Mesa ENIO" at bounding box center [103, 79] width 57 height 8
click at [83, 91] on div "Ocupada Mesa ENIO R$ 44,00" at bounding box center [103, 75] width 64 height 31
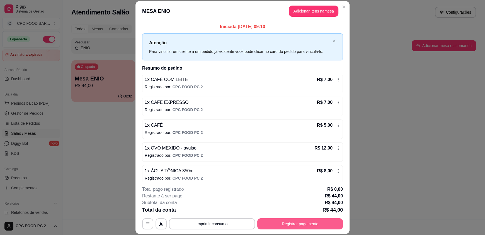
click at [302, 221] on button "Registrar pagamento" at bounding box center [300, 224] width 86 height 11
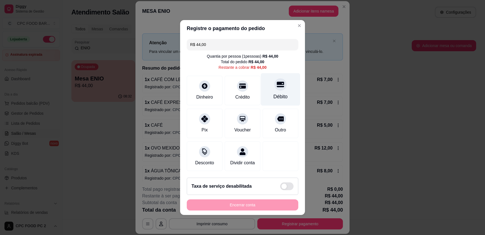
click at [263, 86] on div "Débito" at bounding box center [280, 89] width 39 height 33
type input "R$ 0,00"
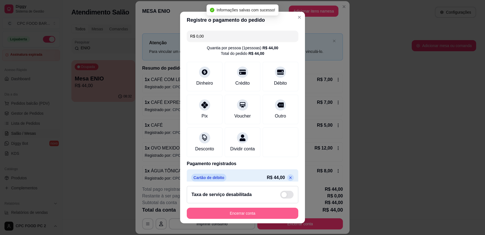
click at [258, 213] on button "Encerrar conta" at bounding box center [242, 213] width 111 height 11
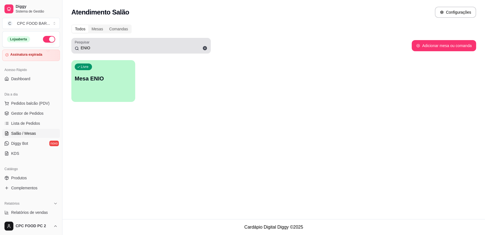
click at [207, 50] on icon at bounding box center [204, 48] width 5 height 5
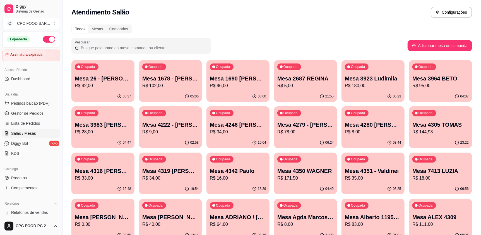
click at [86, 48] on input "Pesquisar" at bounding box center [143, 48] width 128 height 6
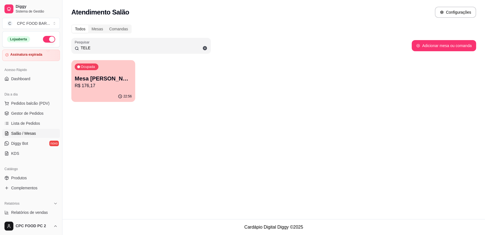
type input "TELE"
click at [104, 66] on div "Ocupada Mesa [PERSON_NAME] TELES R$ 176,17" at bounding box center [103, 75] width 64 height 31
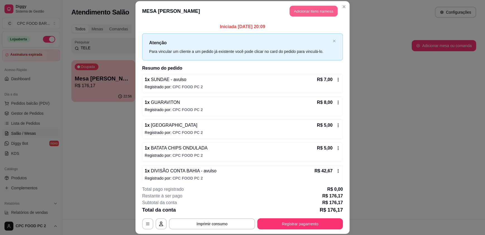
click at [304, 8] on button "Adicionar itens na mesa" at bounding box center [314, 11] width 48 height 11
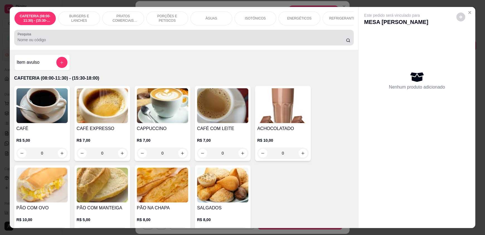
click at [155, 45] on div "Pesquisa" at bounding box center [183, 38] width 339 height 16
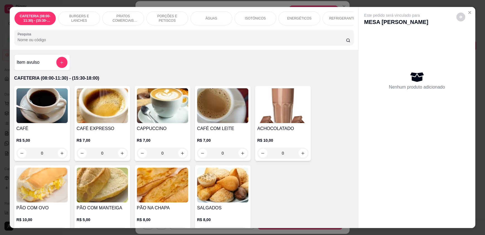
click at [210, 17] on p "ÁGUAS" at bounding box center [211, 18] width 12 height 4
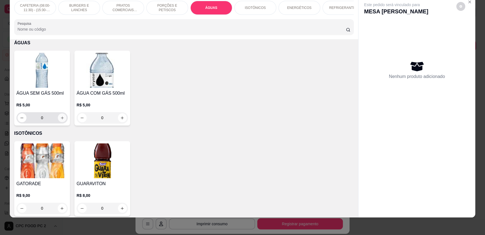
click at [58, 120] on button "increase-product-quantity" at bounding box center [62, 118] width 9 height 9
type input "1"
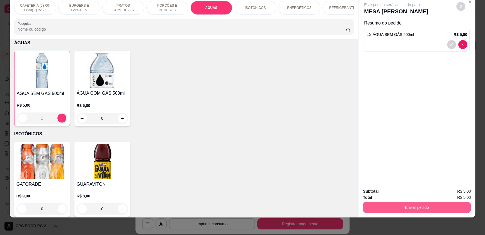
click at [379, 203] on button "Enviar pedido" at bounding box center [417, 207] width 108 height 11
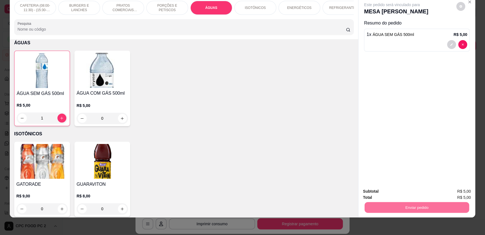
click at [453, 195] on button "Enviar pedido" at bounding box center [455, 193] width 31 height 11
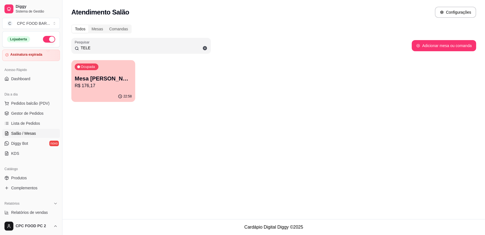
drag, startPoint x: 100, startPoint y: 44, endPoint x: 69, endPoint y: 47, distance: 30.8
click at [69, 47] on div "Todos Mesas Comandas Pesquisar TELE Adicionar mesa ou comanda Ocupada Mesa RODR…" at bounding box center [273, 65] width 423 height 88
drag, startPoint x: 98, startPoint y: 48, endPoint x: 54, endPoint y: 44, distance: 44.2
click at [54, 44] on div "Diggy Sistema de Gestão C CPC FOOD BAR ... Loja aberta Assinatura expirada Aces…" at bounding box center [242, 117] width 485 height 235
type input "4187"
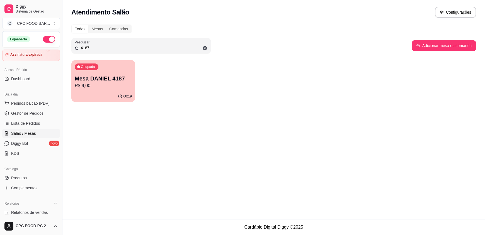
click at [88, 73] on div "Ocupada Mesa DANIEL 4187 R$ 9,00" at bounding box center [103, 75] width 64 height 31
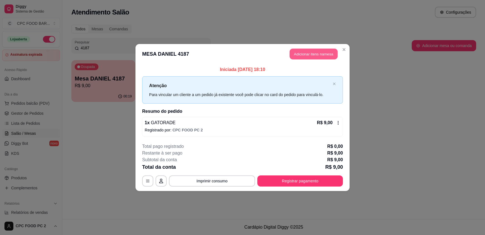
click at [314, 51] on button "Adicionar itens na mesa" at bounding box center [314, 54] width 48 height 11
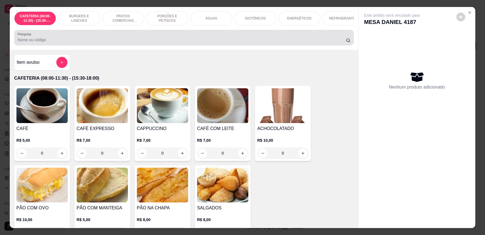
click at [139, 43] on input "Pesquisa" at bounding box center [182, 40] width 329 height 6
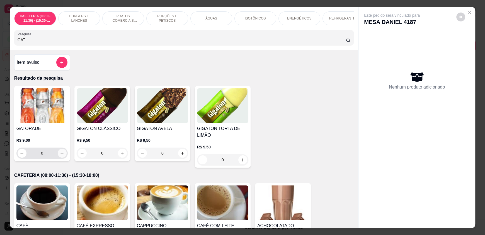
type input "GAT"
click at [58, 156] on button "increase-product-quantity" at bounding box center [62, 153] width 9 height 9
type input "1"
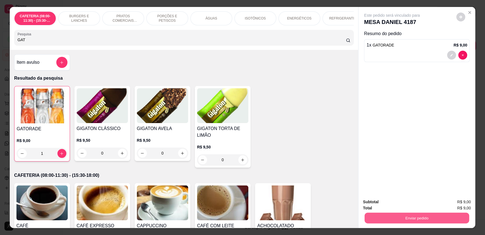
click at [380, 221] on button "Enviar pedido" at bounding box center [417, 218] width 105 height 11
click at [444, 208] on button "Enviar pedido" at bounding box center [455, 204] width 31 height 11
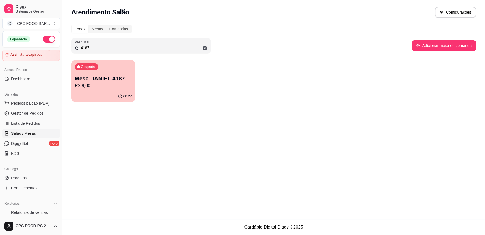
drag, startPoint x: 99, startPoint y: 48, endPoint x: 48, endPoint y: 37, distance: 51.6
click at [48, 37] on div "Diggy Sistema de Gestão C CPC FOOD BAR ... Loja aberta Assinatura expirada Aces…" at bounding box center [242, 117] width 485 height 235
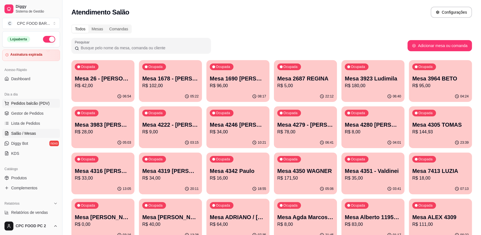
click at [30, 101] on span "Pedidos balcão (PDV)" at bounding box center [30, 104] width 38 height 6
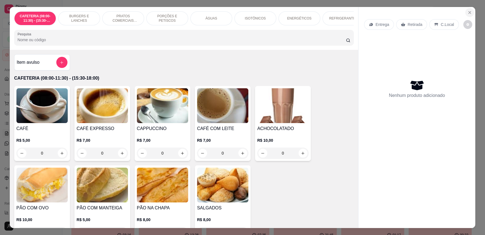
click at [467, 12] on icon "Close" at bounding box center [469, 12] width 4 height 4
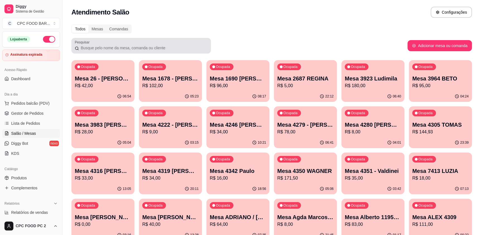
click at [126, 47] on input "Pesquisar" at bounding box center [143, 48] width 128 height 6
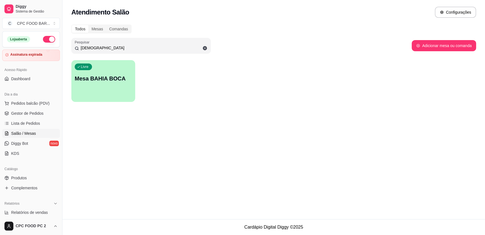
type input "[DEMOGRAPHIC_DATA]"
click at [105, 87] on div "Livre Mesa BAHIA BOCA" at bounding box center [103, 78] width 62 height 34
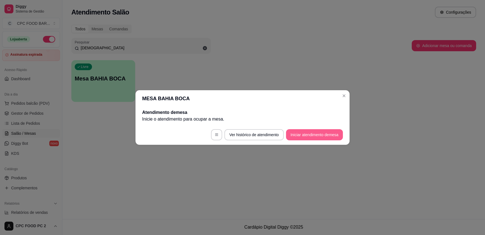
click at [308, 136] on button "Iniciar atendimento de mesa" at bounding box center [314, 134] width 57 height 11
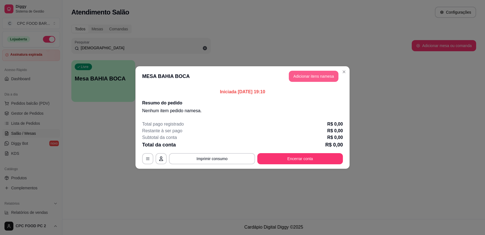
click at [318, 75] on button "Adicionar itens na mesa" at bounding box center [314, 76] width 50 height 11
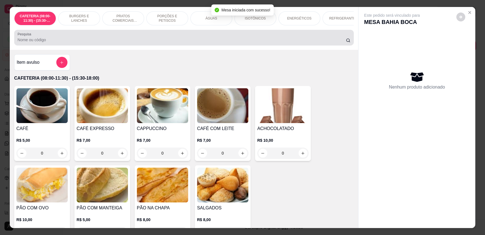
click at [222, 42] on input "Pesquisa" at bounding box center [182, 40] width 329 height 6
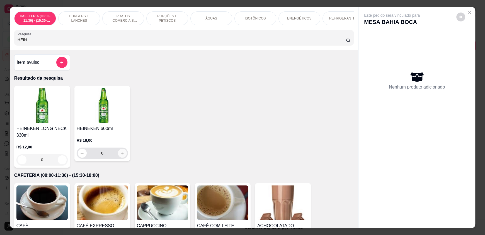
type input "HEIN"
click at [121, 158] on button "increase-product-quantity" at bounding box center [122, 153] width 9 height 9
type input "1"
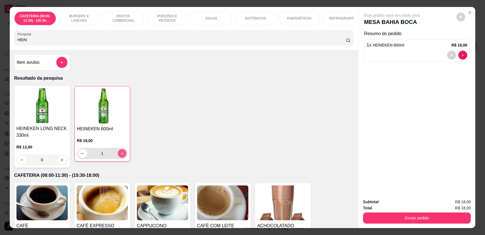
click at [121, 158] on button "increase-product-quantity" at bounding box center [122, 153] width 9 height 9
type input "2"
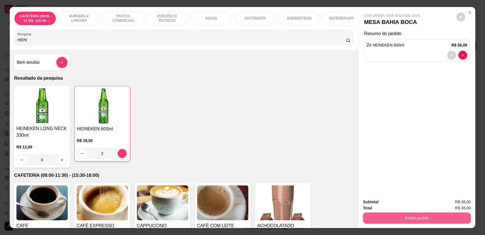
click at [428, 219] on button "Enviar pedido" at bounding box center [417, 218] width 108 height 11
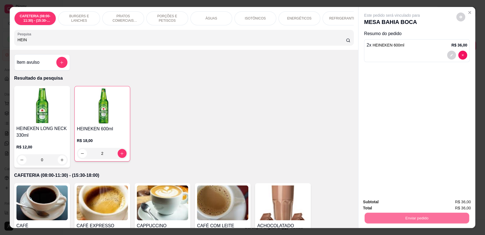
click at [450, 202] on button "Enviar pedido" at bounding box center [455, 204] width 31 height 11
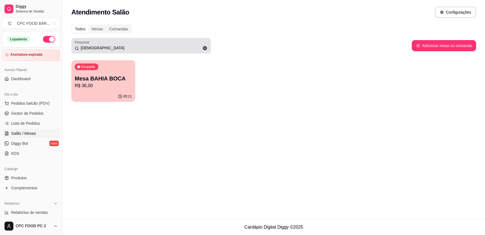
click at [205, 48] on icon at bounding box center [204, 48] width 5 height 5
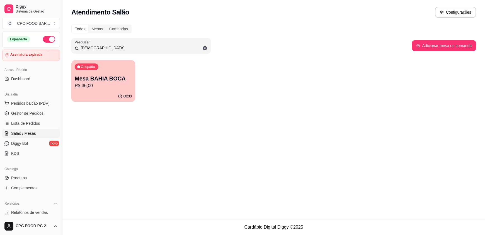
type input "[DEMOGRAPHIC_DATA]"
click at [84, 83] on p "R$ 36,00" at bounding box center [103, 86] width 57 height 7
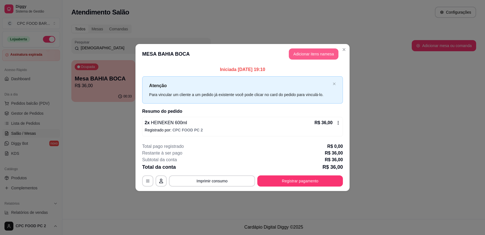
click at [305, 54] on button "Adicionar itens na mesa" at bounding box center [314, 53] width 50 height 11
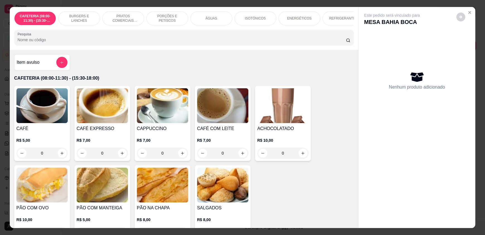
click at [71, 43] on input "Pesquisa" at bounding box center [182, 40] width 329 height 6
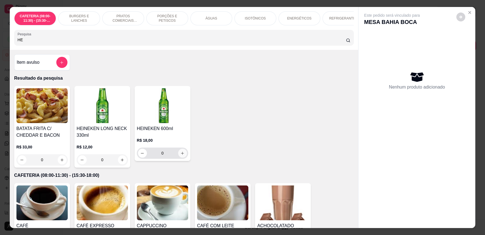
type input "HE"
click at [182, 156] on icon "increase-product-quantity" at bounding box center [183, 153] width 4 height 4
type input "1"
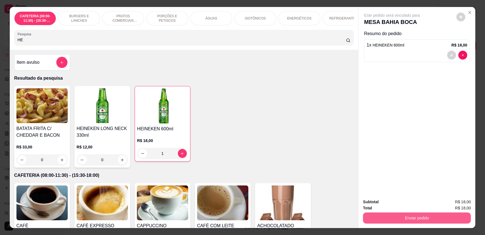
click at [440, 223] on button "Enviar pedido" at bounding box center [417, 218] width 108 height 11
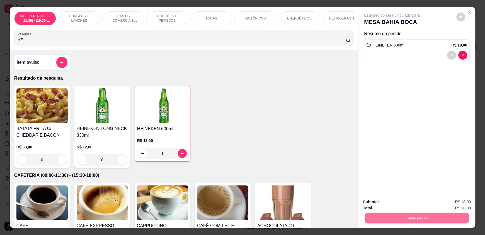
click at [452, 208] on button "Enviar pedido" at bounding box center [456, 204] width 31 height 10
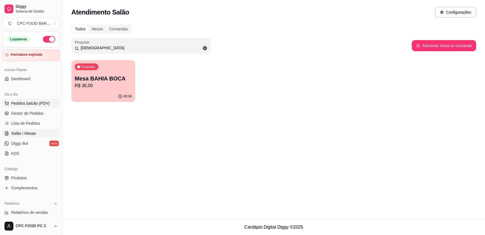
click at [31, 101] on span "Pedidos balcão (PDV)" at bounding box center [30, 104] width 38 height 6
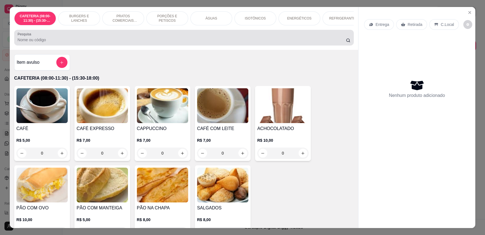
click at [139, 40] on div at bounding box center [184, 37] width 333 height 11
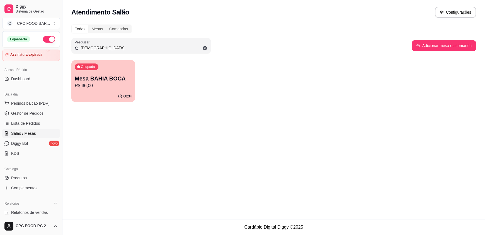
drag, startPoint x: 95, startPoint y: 46, endPoint x: 36, endPoint y: 44, distance: 59.4
click at [36, 44] on div "Diggy Sistema de Gestão C CPC FOOD BAR ... Loja aberta Assinatura expirada Aces…" at bounding box center [242, 117] width 485 height 235
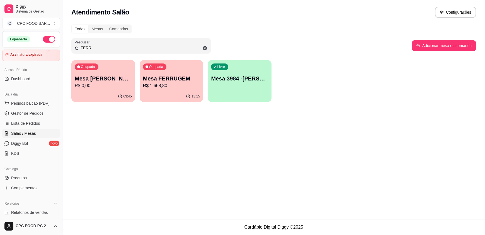
type input "FERR"
click at [174, 74] on div "Ocupada Mesa FERRUGEM R$ 1.668,80" at bounding box center [172, 75] width 64 height 31
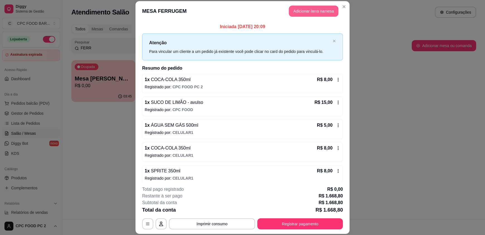
click at [305, 7] on button "Adicionar itens na mesa" at bounding box center [314, 11] width 50 height 11
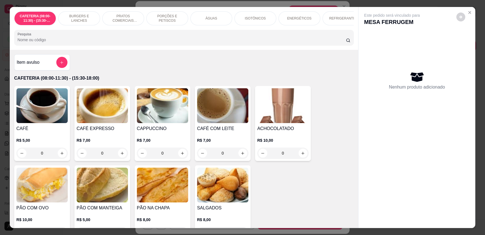
click at [176, 43] on input "Pesquisa" at bounding box center [182, 40] width 329 height 6
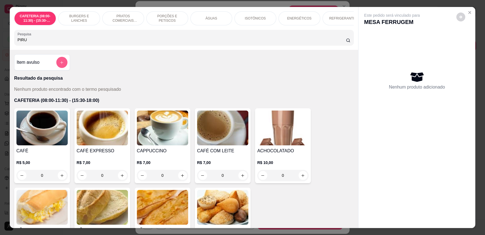
type input "PIRU"
click at [61, 68] on button "add-separate-item" at bounding box center [61, 62] width 11 height 11
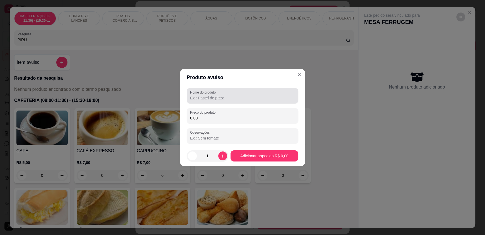
click at [198, 100] on input "Nome do produto" at bounding box center [242, 98] width 105 height 6
type input "PIRULITO"
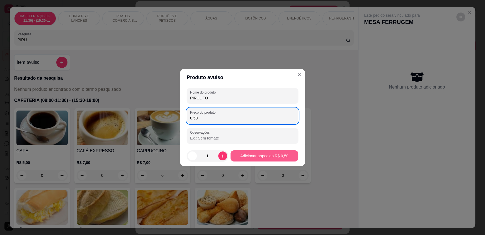
type input "0,50"
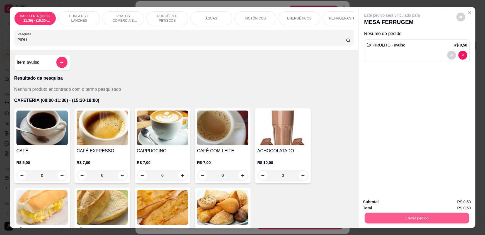
click at [407, 216] on button "Enviar pedido" at bounding box center [417, 218] width 105 height 11
click at [451, 206] on button "Enviar pedido" at bounding box center [456, 204] width 31 height 10
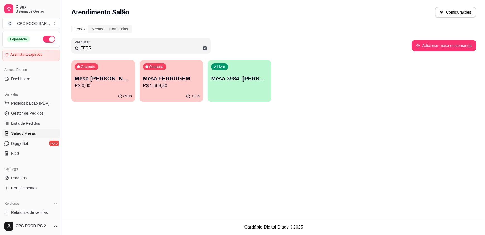
drag, startPoint x: 80, startPoint y: 48, endPoint x: 27, endPoint y: 48, distance: 53.5
click at [27, 48] on div "Diggy Sistema de Gestão C CPC FOOD BAR ... Loja aberta Assinatura expirada Aces…" at bounding box center [242, 117] width 485 height 235
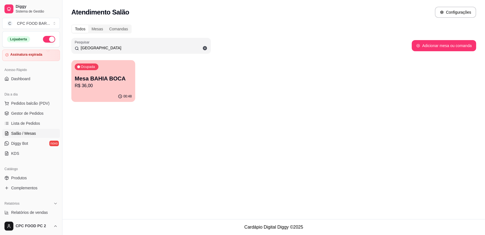
type input "[GEOGRAPHIC_DATA]"
click at [101, 74] on div "Ocupada Mesa BAHIA BOCA R$ 36,00" at bounding box center [103, 75] width 64 height 31
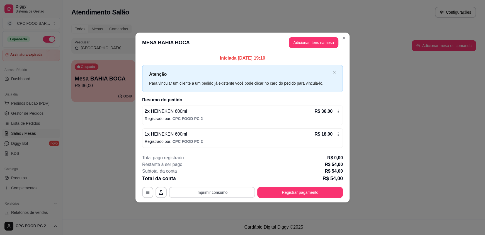
click at [231, 194] on button "Imprimir consumo" at bounding box center [212, 192] width 86 height 11
click at [220, 178] on button "IMPRESSORA" at bounding box center [213, 179] width 40 height 9
click at [306, 42] on button "Adicionar itens na mesa" at bounding box center [314, 42] width 48 height 11
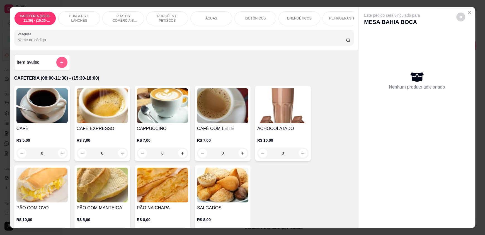
click at [61, 65] on icon "add-separate-item" at bounding box center [62, 62] width 4 height 4
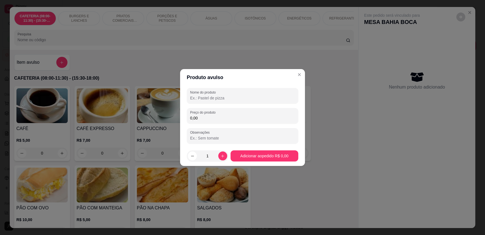
click at [209, 100] on input "Nome do produto" at bounding box center [242, 98] width 105 height 6
type input "CARBOGEL"
type input "6,00"
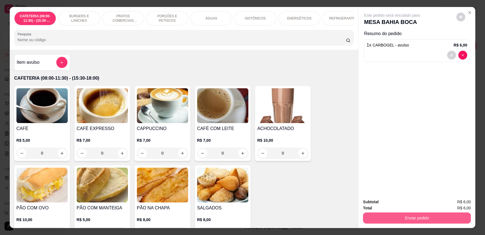
click at [420, 215] on button "Enviar pedido" at bounding box center [417, 218] width 108 height 11
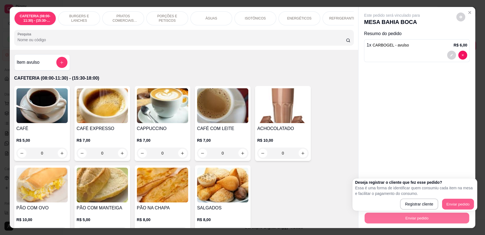
click at [452, 204] on button "Enviar pedido" at bounding box center [458, 204] width 32 height 11
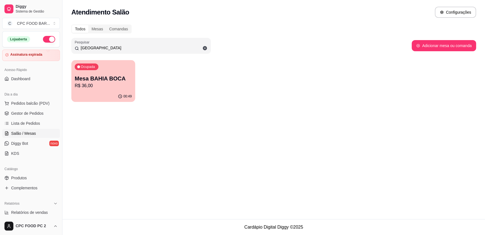
click at [106, 78] on p "Mesa BAHIA BOCA" at bounding box center [103, 79] width 57 height 8
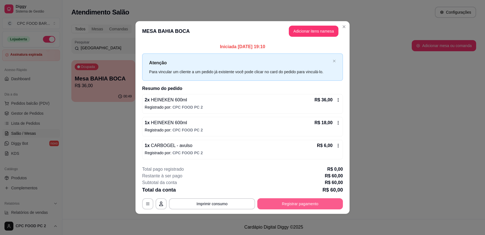
click at [280, 200] on button "Registrar pagamento" at bounding box center [300, 203] width 86 height 11
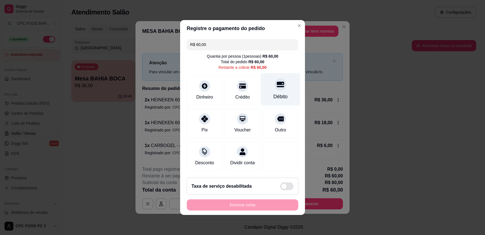
click at [273, 93] on div "Débito" at bounding box center [280, 96] width 14 height 7
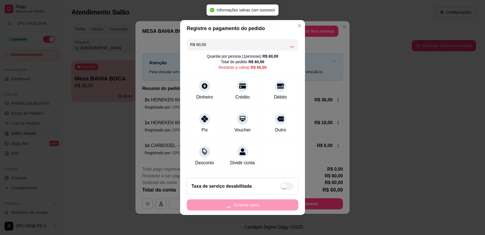
type input "R$ 0,00"
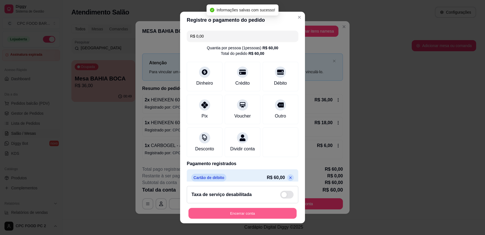
click at [232, 209] on button "Encerrar conta" at bounding box center [242, 213] width 108 height 11
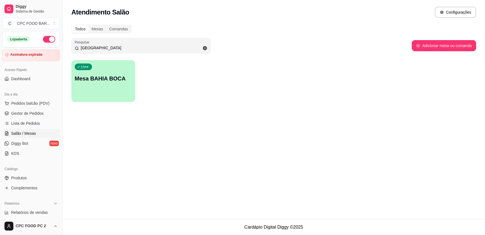
drag, startPoint x: 109, startPoint y: 46, endPoint x: 53, endPoint y: 46, distance: 56.0
click at [53, 46] on div "Diggy Sistema de Gestão C CPC FOOD BAR ... Loja aberta Assinatura expirada Aces…" at bounding box center [242, 117] width 485 height 235
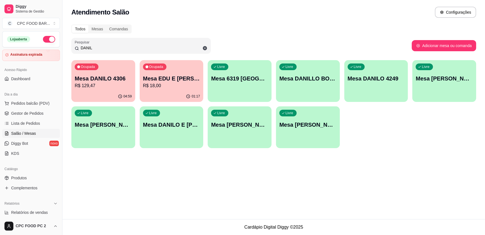
drag, startPoint x: 101, startPoint y: 47, endPoint x: 0, endPoint y: 48, distance: 100.9
click at [0, 48] on div "Diggy Sistema de Gestão C CPC FOOD BAR ... Loja aberta Assinatura expirada Aces…" at bounding box center [242, 117] width 485 height 235
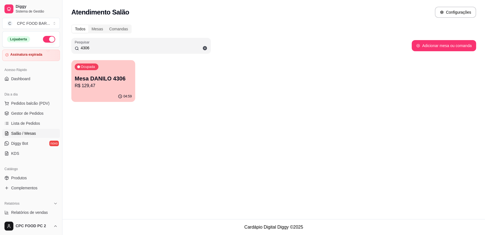
type input "4306"
click at [112, 84] on p "R$ 129,47" at bounding box center [103, 86] width 57 height 7
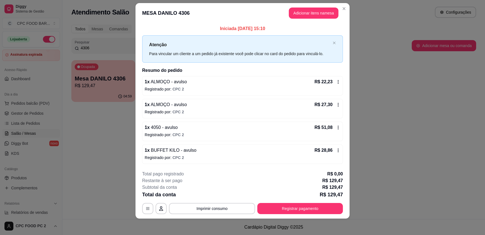
scroll to position [8, 0]
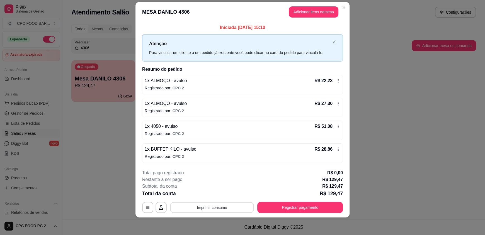
click at [202, 208] on button "Imprimir consumo" at bounding box center [212, 207] width 84 height 11
click at [211, 195] on button "IMPRESSORA" at bounding box center [211, 194] width 39 height 9
click at [336, 127] on icon at bounding box center [338, 126] width 4 height 4
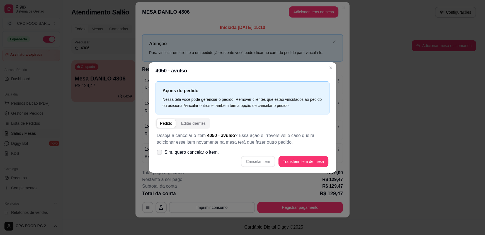
click at [160, 155] on span at bounding box center [159, 152] width 5 height 5
click at [160, 155] on input "Sim, quero cancelar o item." at bounding box center [158, 156] width 4 height 4
checkbox input "true"
click at [267, 163] on button "Cancelar item" at bounding box center [258, 161] width 34 height 11
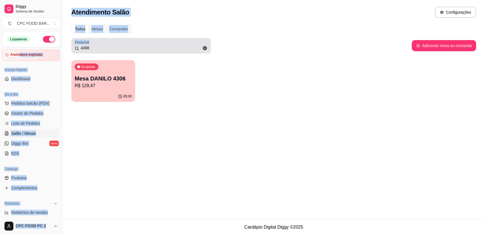
drag, startPoint x: 161, startPoint y: 43, endPoint x: 18, endPoint y: 48, distance: 143.1
click at [19, 48] on div "Diggy Sistema de Gestão C CPC FOOD BAR ... Loja aberta Assinatura expirada Aces…" at bounding box center [242, 117] width 485 height 235
click at [91, 44] on div "4306" at bounding box center [141, 45] width 133 height 11
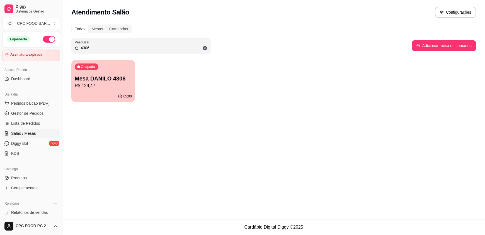
click at [76, 46] on div "4306" at bounding box center [141, 45] width 133 height 11
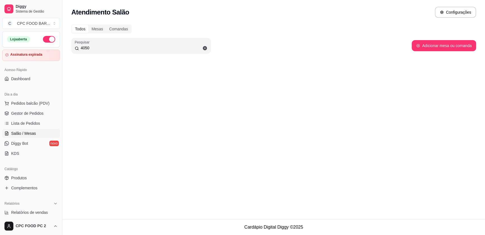
type input "4050"
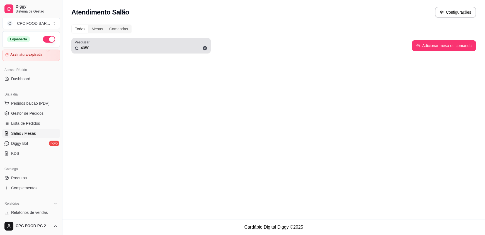
click at [205, 48] on icon at bounding box center [205, 48] width 4 height 4
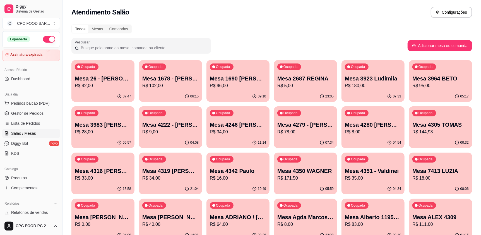
click at [103, 49] on input "Pesquisar" at bounding box center [143, 48] width 128 height 6
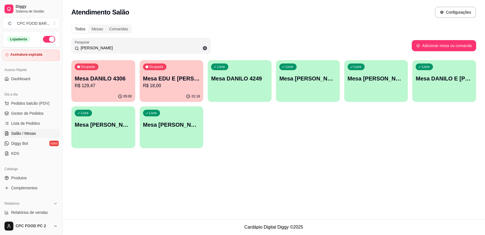
type input "[PERSON_NAME]"
click at [118, 74] on div "Ocupada Mesa DANILO 4306 R$ 129,47" at bounding box center [103, 75] width 64 height 31
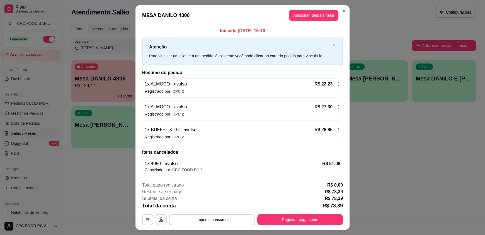
click at [336, 130] on icon at bounding box center [338, 130] width 4 height 4
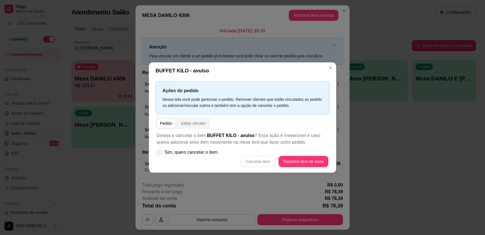
click at [158, 153] on icon at bounding box center [159, 152] width 4 height 3
click at [158, 154] on input "Sim, quero cancelar o item." at bounding box center [158, 156] width 4 height 4
checkbox input "true"
click at [257, 163] on button "Cancelar item" at bounding box center [257, 161] width 33 height 11
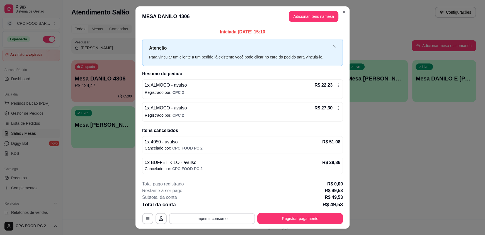
click at [217, 220] on button "Imprimir consumo" at bounding box center [212, 218] width 86 height 11
click at [222, 206] on button "IMPRESSORA" at bounding box center [211, 205] width 39 height 9
click at [292, 218] on button "Registrar pagamento" at bounding box center [300, 218] width 83 height 11
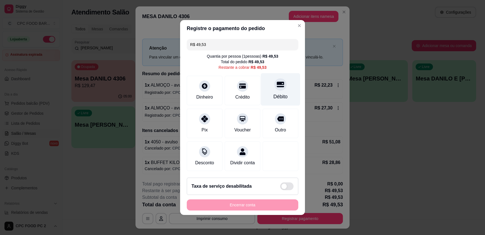
click at [273, 89] on div "Débito" at bounding box center [280, 89] width 39 height 33
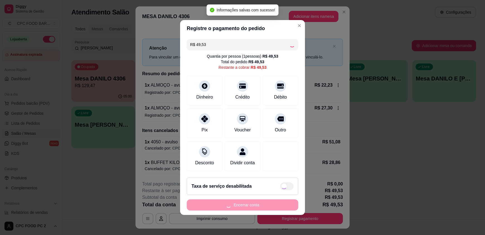
type input "R$ 0,00"
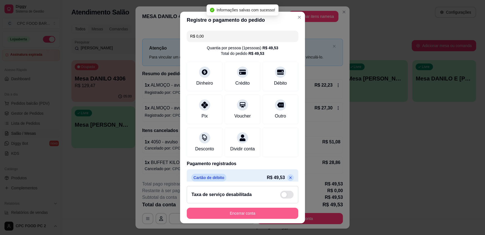
click at [220, 209] on button "Encerrar conta" at bounding box center [242, 213] width 111 height 11
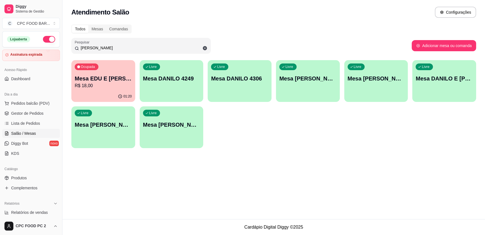
drag, startPoint x: 100, startPoint y: 46, endPoint x: 72, endPoint y: 43, distance: 28.8
click at [72, 43] on div "Pesquisar [PERSON_NAME]" at bounding box center [140, 46] width 139 height 16
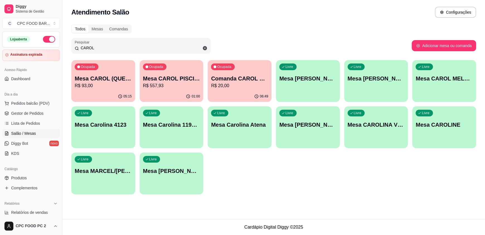
click at [175, 72] on div "Ocupada Mesa CAROL PISCINA R$ 557,93" at bounding box center [172, 75] width 64 height 31
drag, startPoint x: 101, startPoint y: 46, endPoint x: 76, endPoint y: 47, distance: 25.4
click at [76, 47] on div "CAROL" at bounding box center [141, 45] width 133 height 11
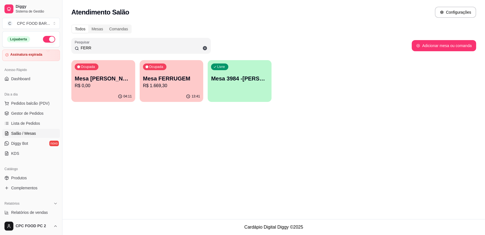
type input "FERR"
click at [167, 86] on p "R$ 1.669,30" at bounding box center [171, 86] width 57 height 7
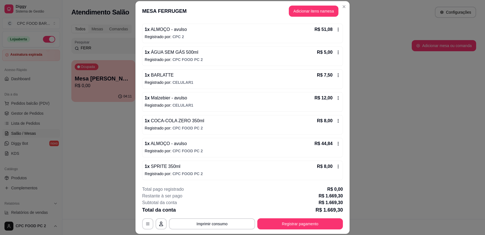
scroll to position [2434, 0]
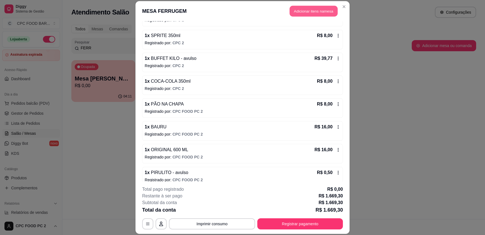
click at [300, 12] on button "Adicionar itens na mesa" at bounding box center [314, 11] width 48 height 11
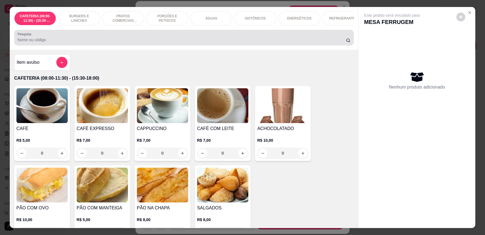
click at [162, 40] on div at bounding box center [184, 37] width 333 height 11
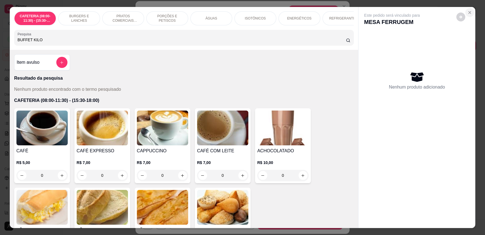
type input "BUFFET KILO"
click at [467, 11] on icon "Close" at bounding box center [469, 12] width 4 height 4
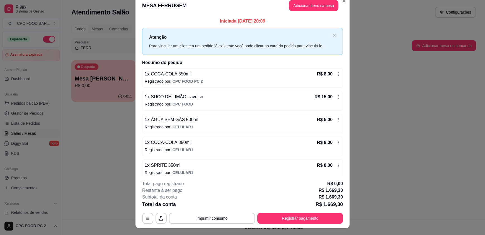
scroll to position [0, 0]
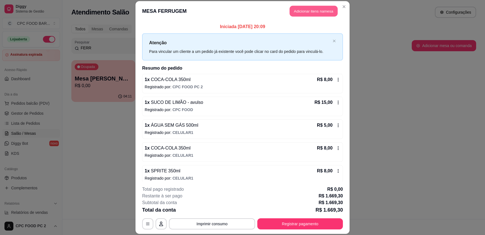
click at [300, 9] on button "Adicionar itens na mesa" at bounding box center [314, 11] width 48 height 11
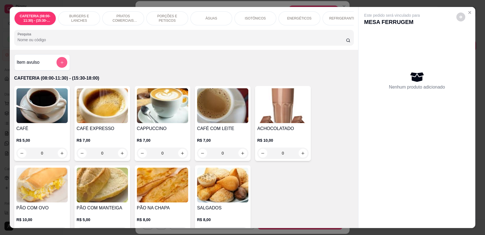
click at [60, 64] on button "add-separate-item" at bounding box center [61, 62] width 11 height 11
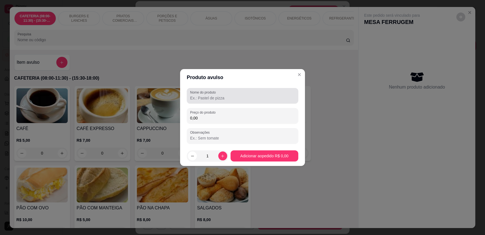
click at [208, 99] on input "Nome do produto" at bounding box center [242, 98] width 105 height 6
type input "BUFFET KILO"
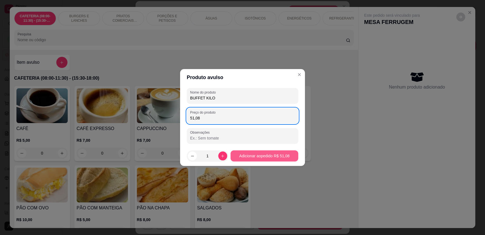
type input "51,08"
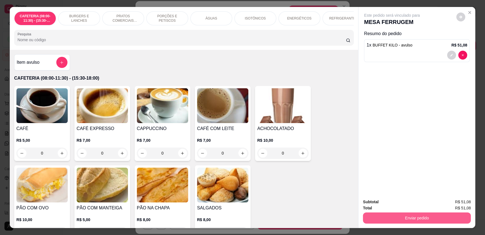
click at [418, 216] on button "Enviar pedido" at bounding box center [417, 218] width 108 height 11
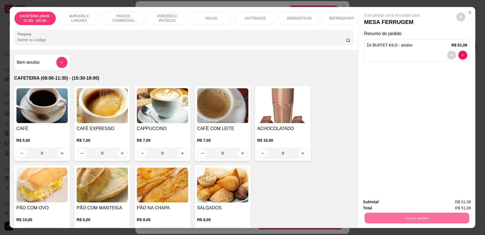
click at [450, 204] on button "Enviar pedido" at bounding box center [455, 204] width 31 height 11
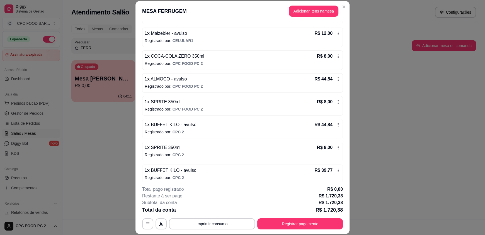
scroll to position [2318, 0]
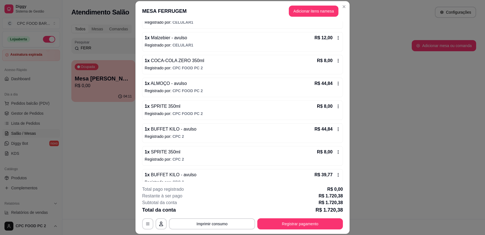
click at [336, 81] on icon at bounding box center [338, 83] width 4 height 4
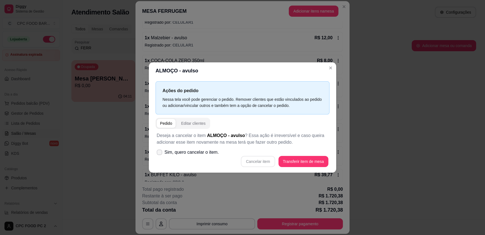
click at [185, 155] on span "Sim, quero cancelar o item." at bounding box center [191, 152] width 54 height 7
click at [160, 155] on input "Sim, quero cancelar o item." at bounding box center [158, 156] width 4 height 4
checkbox input "true"
click at [255, 166] on div "Cancelar item Transferir item de mesa" at bounding box center [243, 161] width 172 height 11
click at [255, 164] on button "Cancelar item" at bounding box center [257, 161] width 33 height 11
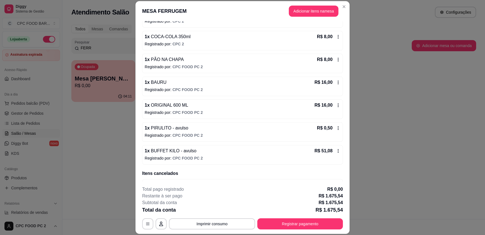
scroll to position [2466, 0]
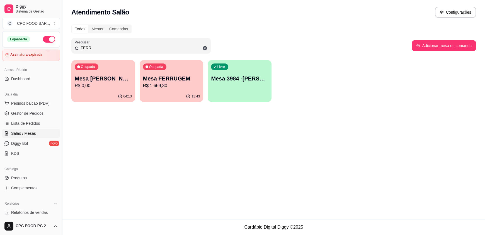
drag, startPoint x: 108, startPoint y: 48, endPoint x: 12, endPoint y: 48, distance: 96.4
click at [12, 48] on div "Diggy Sistema de Gestão C CPC FOOD BAR ... Loja aberta Assinatura expirada Aces…" at bounding box center [242, 117] width 485 height 235
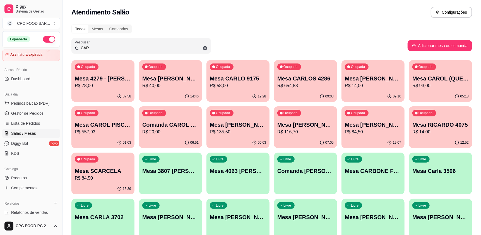
type input "CAR"
click at [86, 126] on p "Mesa CAROL PISCINA" at bounding box center [103, 125] width 56 height 8
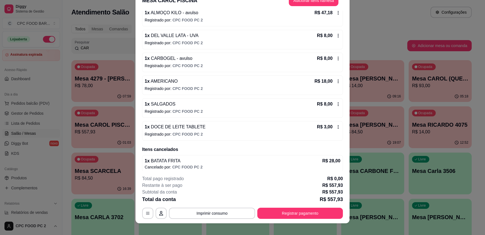
scroll to position [16, 0]
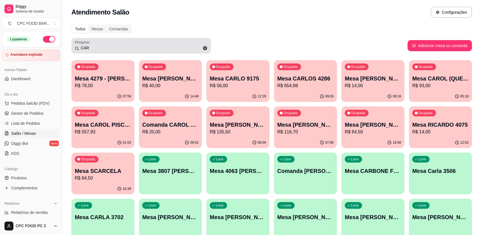
click at [205, 49] on icon at bounding box center [205, 48] width 4 height 4
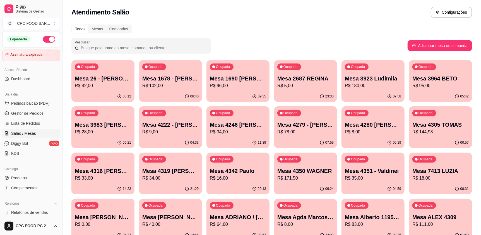
click at [85, 49] on input "Pesquisar" at bounding box center [143, 48] width 128 height 6
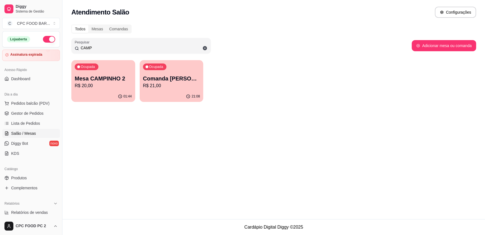
type input "CAMP"
click at [121, 93] on div "01:44" at bounding box center [103, 96] width 64 height 11
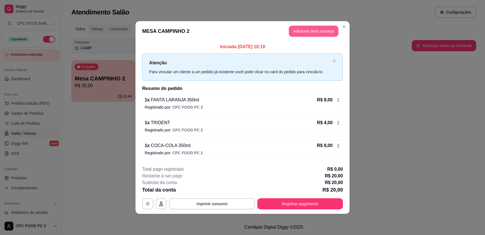
click at [303, 29] on button "Adicionar itens na mesa" at bounding box center [314, 31] width 50 height 11
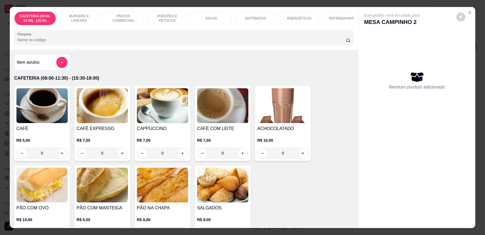
click at [146, 43] on input "Pesquisa" at bounding box center [182, 40] width 329 height 6
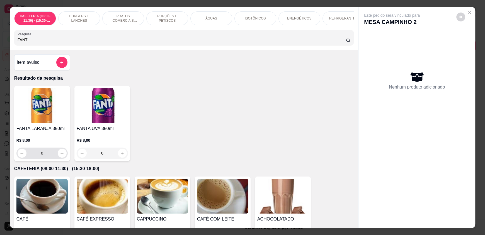
type input "FANT"
click at [60, 156] on icon "increase-product-quantity" at bounding box center [62, 153] width 4 height 4
type input "1"
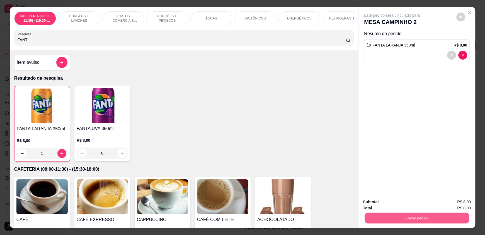
click at [382, 215] on button "Enviar pedido" at bounding box center [417, 218] width 105 height 11
click at [457, 204] on button "Enviar pedido" at bounding box center [456, 204] width 31 height 10
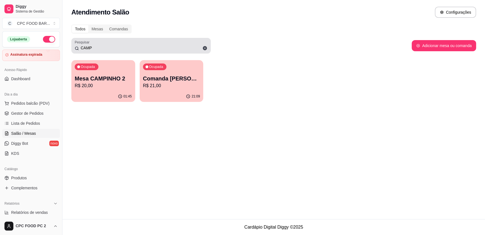
click at [204, 48] on icon at bounding box center [204, 48] width 5 height 5
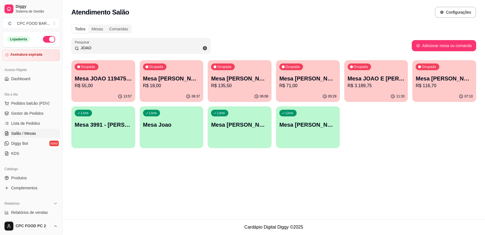
click at [375, 87] on p "R$ 3.189,75" at bounding box center [376, 86] width 57 height 7
drag, startPoint x: 98, startPoint y: 46, endPoint x: 60, endPoint y: 44, distance: 37.9
click at [60, 44] on div "Diggy Sistema de Gestão C CPC FOOD BAR ... Loja aberta Assinatura expirada Aces…" at bounding box center [242, 117] width 485 height 235
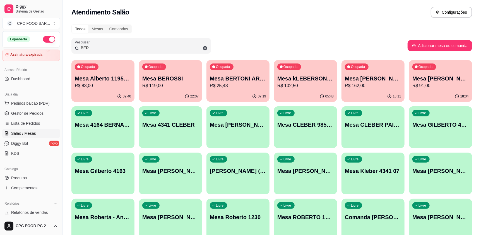
type input "BER"
click at [168, 74] on div "Ocupada Mesa BEROSSI R$ 119,00" at bounding box center [170, 76] width 61 height 30
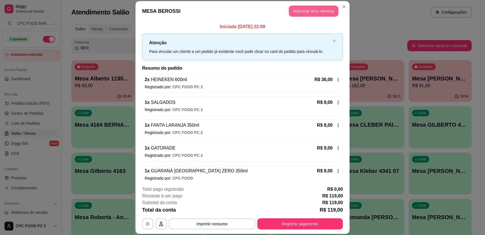
click at [308, 10] on button "Adicionar itens na mesa" at bounding box center [314, 11] width 50 height 11
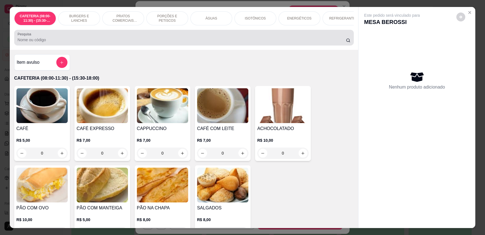
click at [136, 39] on div at bounding box center [184, 37] width 333 height 11
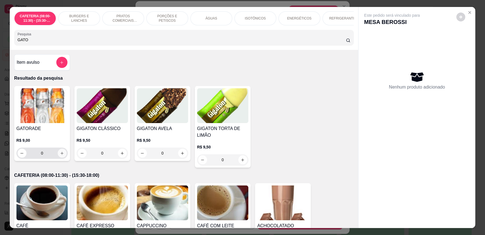
type input "GATO"
click at [61, 156] on icon "increase-product-quantity" at bounding box center [62, 153] width 4 height 4
type input "1"
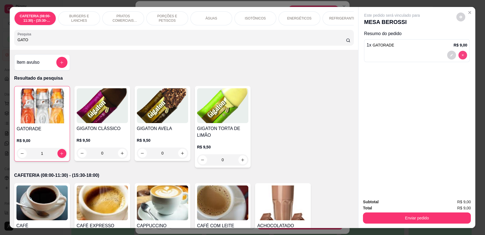
type input "0"
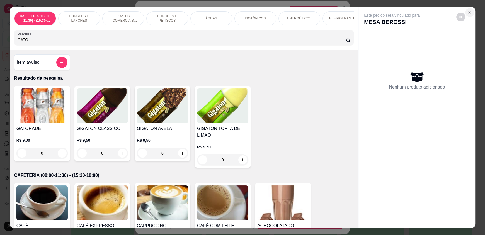
click at [467, 13] on icon "Close" at bounding box center [469, 12] width 4 height 4
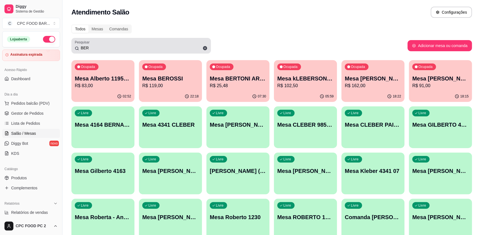
click at [206, 48] on icon at bounding box center [205, 48] width 4 height 4
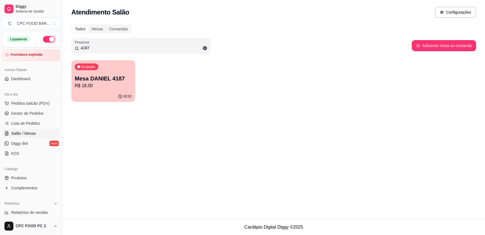
type input "4187"
click at [108, 73] on div "Ocupada Mesa DANIEL 4187 R$ 18,00" at bounding box center [103, 75] width 64 height 31
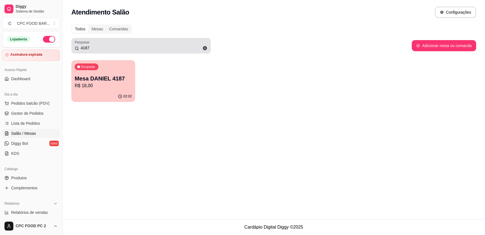
click at [206, 48] on icon at bounding box center [205, 48] width 4 height 4
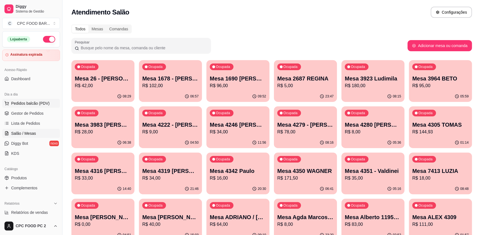
click at [20, 103] on span "Pedidos balcão (PDV)" at bounding box center [30, 104] width 38 height 6
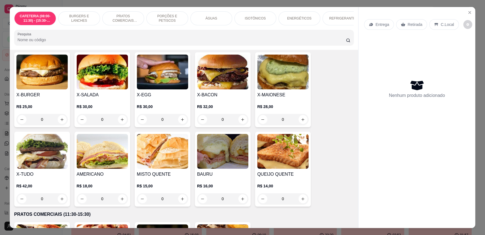
scroll to position [195, 0]
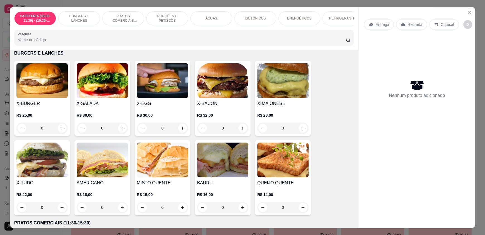
click at [242, 132] on div "0" at bounding box center [222, 128] width 51 height 11
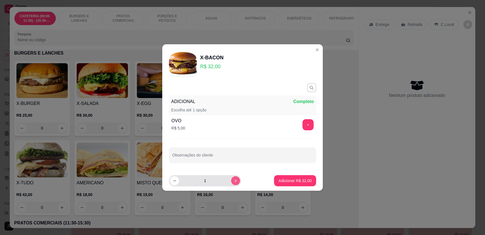
click at [234, 182] on icon "increase-product-quantity" at bounding box center [236, 181] width 4 height 4
type input "2"
click at [281, 180] on p "Adicionar R$ 64,00" at bounding box center [294, 181] width 33 height 6
type input "2"
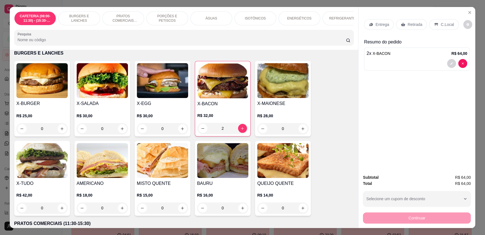
click at [120, 132] on div "0" at bounding box center [102, 128] width 51 height 11
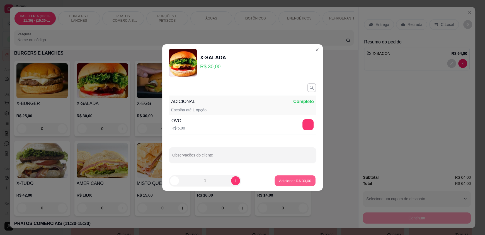
click at [294, 182] on p "Adicionar R$ 30,00" at bounding box center [295, 180] width 32 height 5
type input "1"
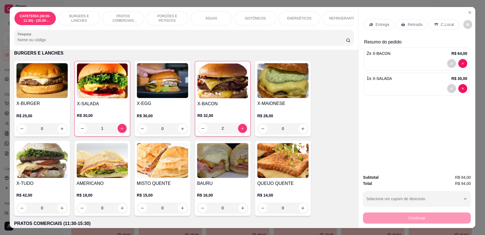
click at [441, 25] on p "C.Local" at bounding box center [447, 25] width 13 height 6
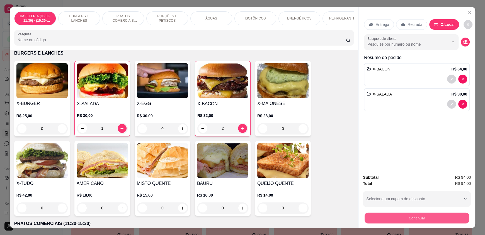
click at [417, 217] on button "Continuar" at bounding box center [417, 218] width 105 height 11
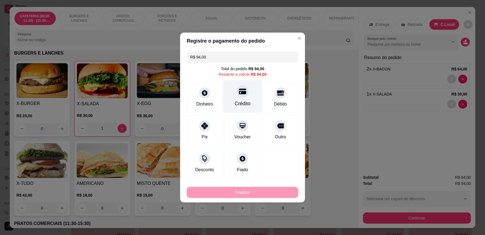
click at [241, 98] on div "Crédito" at bounding box center [242, 96] width 39 height 33
type input "R$ 0,00"
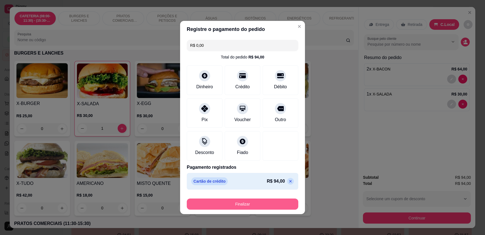
click at [238, 205] on button "Finalizar" at bounding box center [242, 204] width 111 height 11
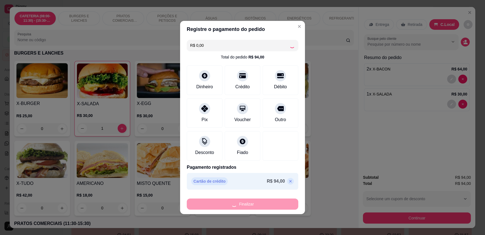
type input "0"
type input "-R$ 94,00"
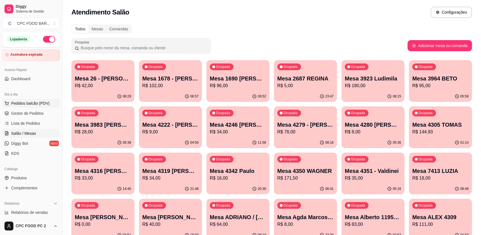
click at [26, 104] on span "Pedidos balcão (PDV)" at bounding box center [30, 104] width 38 height 6
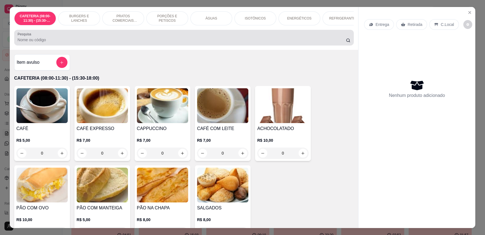
click at [122, 43] on input "Pesquisa" at bounding box center [182, 40] width 329 height 6
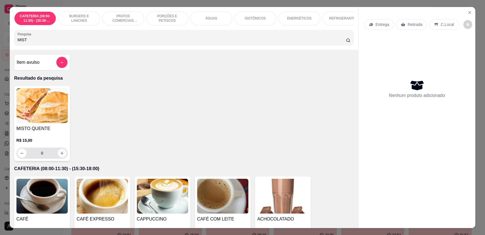
type input "MIST"
click at [62, 157] on button "increase-product-quantity" at bounding box center [62, 153] width 9 height 9
type input "1"
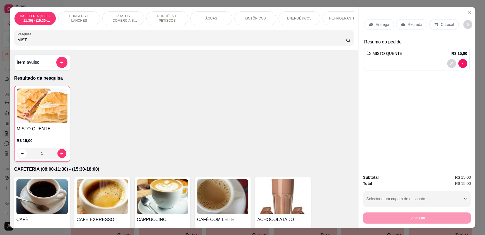
drag, startPoint x: 69, startPoint y: 43, endPoint x: 0, endPoint y: 43, distance: 69.4
click at [0, 43] on div "CAFETERIA (08:00-11:30) - (15:30-18:00) BURGERS E LANCHES PRATOS COMERCIAIS (11…" at bounding box center [242, 117] width 485 height 235
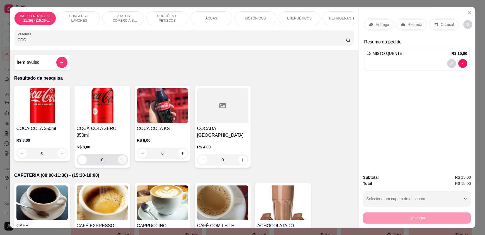
type input "COC"
click at [121, 158] on icon "increase-product-quantity" at bounding box center [122, 160] width 4 height 4
type input "1"
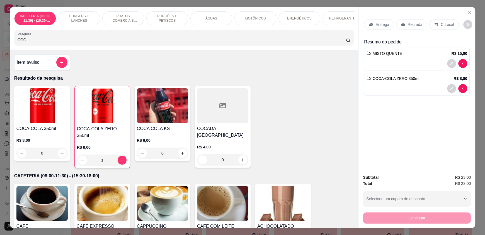
click at [441, 22] on p "C.Local" at bounding box center [447, 25] width 13 height 6
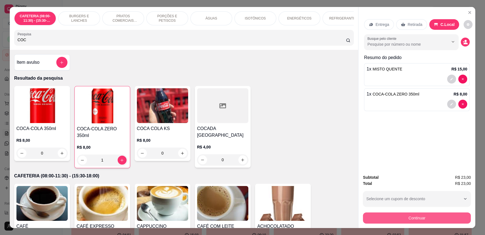
click at [396, 218] on button "Continuar" at bounding box center [417, 218] width 108 height 11
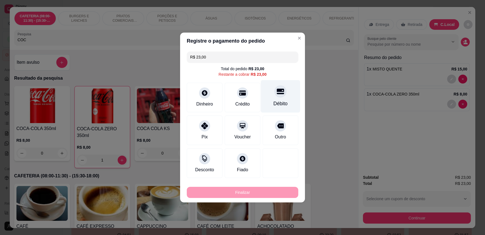
click at [280, 101] on div "Débito" at bounding box center [280, 103] width 14 height 7
type input "R$ 0,00"
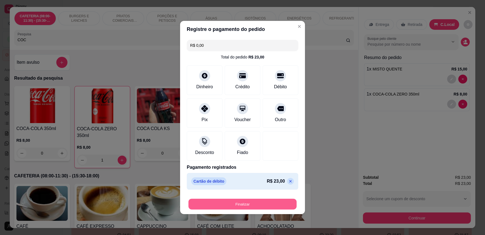
click at [242, 206] on button "Finalizar" at bounding box center [242, 204] width 108 height 11
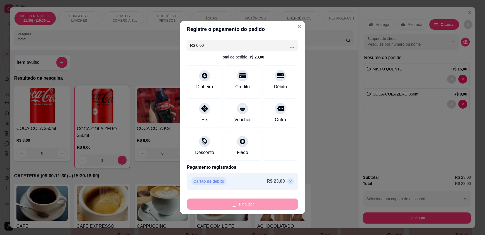
type input "0"
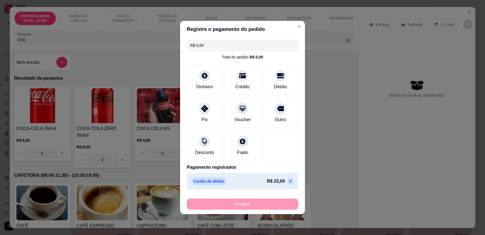
type input "-R$ 23,00"
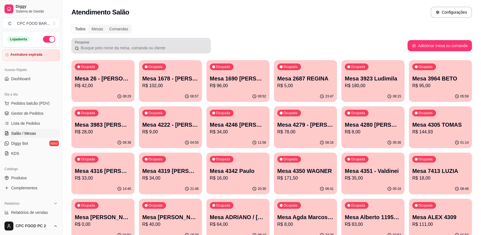
click at [115, 45] on input "Pesquisar" at bounding box center [143, 48] width 128 height 6
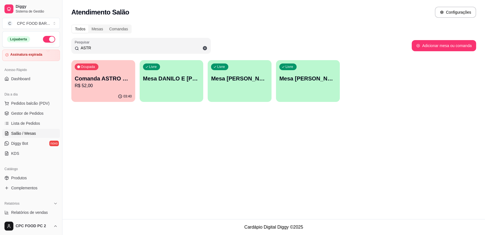
type input "ASTR"
click at [115, 76] on p "Comanda ASTRO HANDBALL" at bounding box center [103, 79] width 55 height 8
drag, startPoint x: 77, startPoint y: 47, endPoint x: 69, endPoint y: 47, distance: 8.1
click at [69, 47] on div "Todos Mesas Comandas Pesquisar ASTR Adicionar mesa ou comanda Ocupada Comanda A…" at bounding box center [273, 65] width 423 height 88
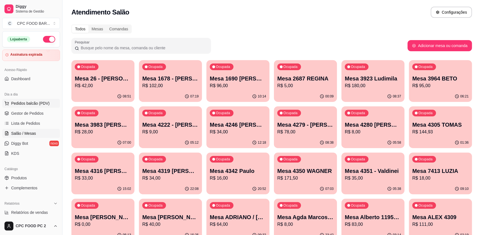
click at [15, 103] on span "Pedidos balcão (PDV)" at bounding box center [30, 104] width 38 height 6
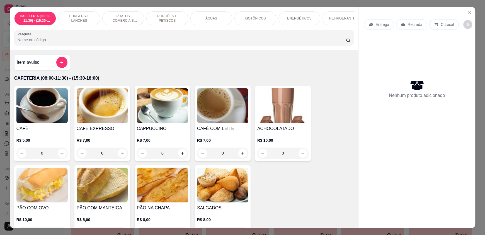
click at [97, 43] on input "Pesquisa" at bounding box center [182, 40] width 329 height 6
click at [467, 11] on icon "Close" at bounding box center [469, 12] width 4 height 4
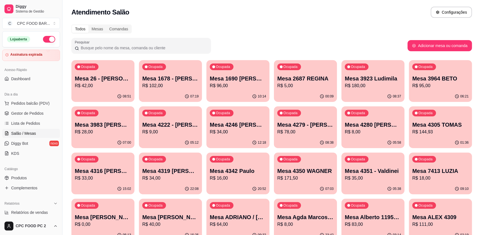
click at [154, 50] on input "Pesquisar" at bounding box center [143, 48] width 128 height 6
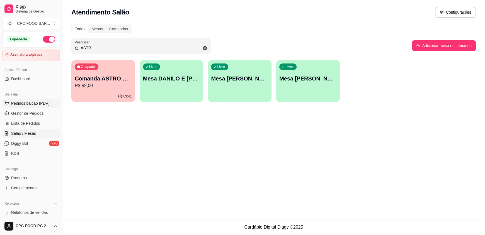
type input "ASTR"
click at [25, 102] on span "Pedidos balcão (PDV)" at bounding box center [30, 104] width 38 height 6
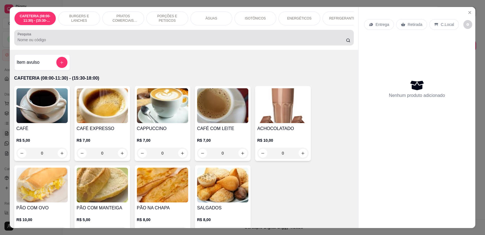
click at [105, 43] on input "Pesquisa" at bounding box center [182, 40] width 329 height 6
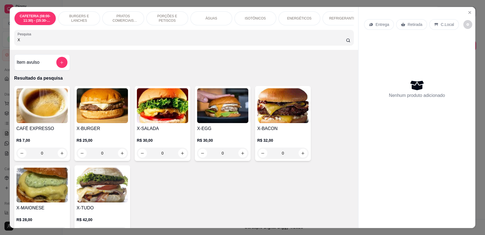
type input "X"
click at [298, 158] on div "0" at bounding box center [282, 153] width 51 height 11
click at [298, 158] on input "Observações do cliente" at bounding box center [242, 158] width 142 height 6
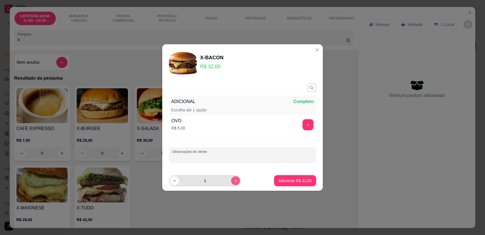
click at [234, 181] on icon "increase-product-quantity" at bounding box center [236, 181] width 4 height 4
type input "2"
click at [283, 180] on p "Adicionar R$ 64,00" at bounding box center [294, 181] width 33 height 6
type input "2"
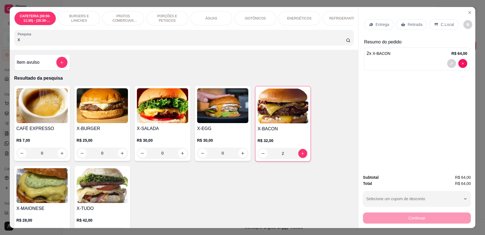
click at [180, 157] on div "0" at bounding box center [162, 153] width 51 height 11
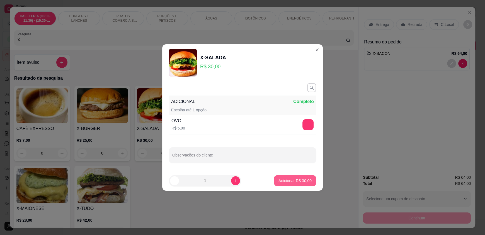
click at [290, 183] on p "Adicionar R$ 30,00" at bounding box center [294, 181] width 33 height 6
type input "1"
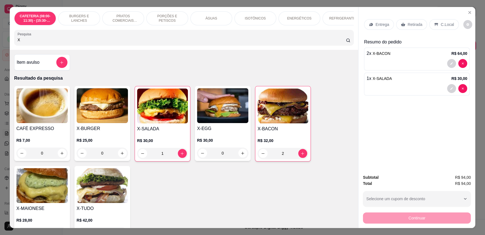
click at [441, 24] on p "C.Local" at bounding box center [447, 25] width 13 height 6
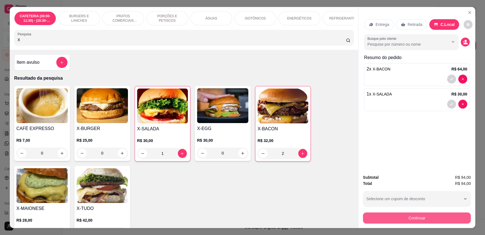
click at [379, 220] on button "Continuar" at bounding box center [417, 218] width 108 height 11
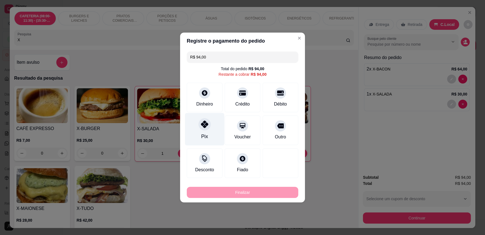
click at [208, 124] on div at bounding box center [204, 124] width 12 height 12
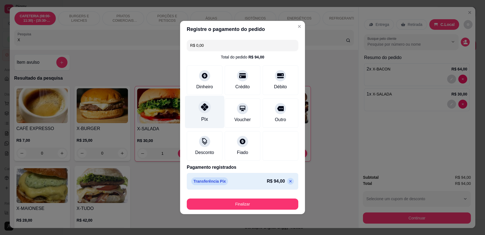
type input "R$ 0,00"
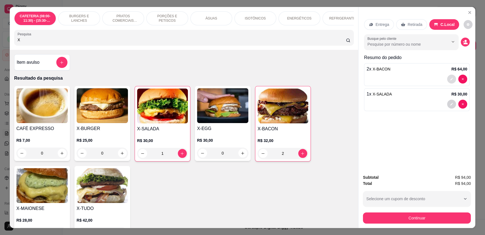
click at [447, 79] on button "decrease-product-quantity" at bounding box center [451, 79] width 9 height 9
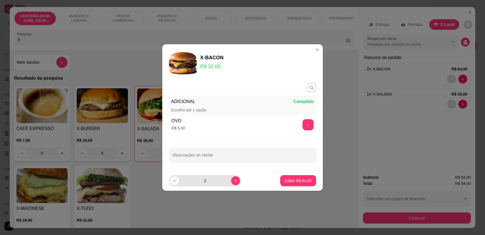
click at [174, 180] on icon "decrease-product-quantity" at bounding box center [175, 181] width 4 height 4
type input "1"
click at [297, 180] on p "Editar R$ 32,00" at bounding box center [298, 181] width 27 height 6
type input "1"
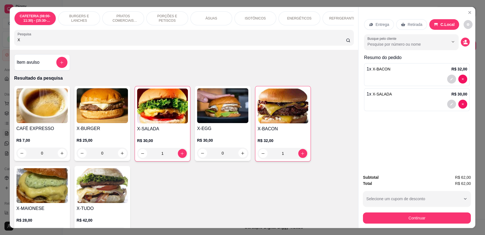
click at [395, 225] on div "Subtotal R$ 62,00 Total R$ 62,00 Selecione um cupom de desconto CPCFOOD Selecio…" at bounding box center [416, 199] width 117 height 58
click at [393, 221] on button "Continuar" at bounding box center [417, 218] width 108 height 11
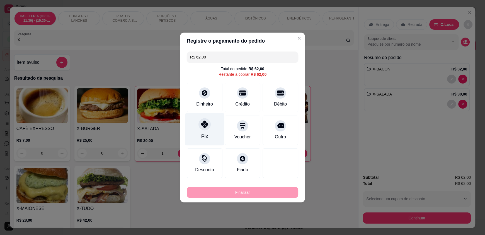
click at [208, 122] on div at bounding box center [204, 124] width 12 height 12
type input "R$ 0,00"
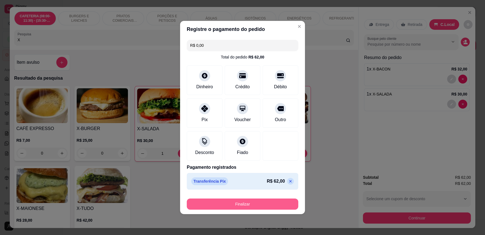
click at [232, 202] on button "Finalizar" at bounding box center [242, 204] width 111 height 11
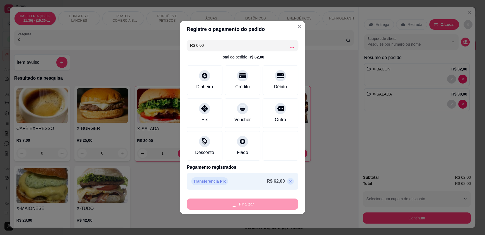
type input "0"
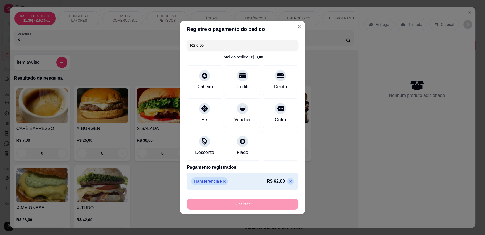
type input "-R$ 62,00"
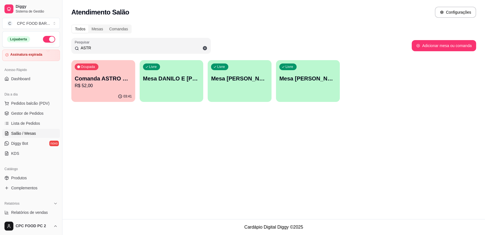
drag, startPoint x: 94, startPoint y: 48, endPoint x: 73, endPoint y: 48, distance: 20.6
click at [73, 48] on div "Pesquisar ASTR" at bounding box center [140, 46] width 139 height 16
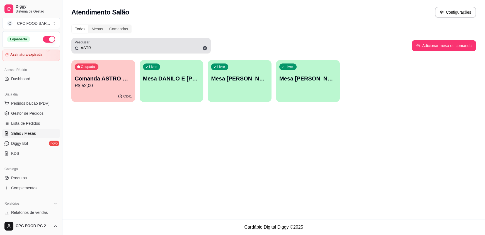
click at [202, 47] on span at bounding box center [204, 47] width 9 height 9
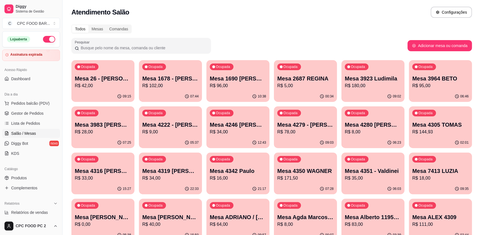
click at [123, 46] on input "Pesquisar" at bounding box center [143, 48] width 128 height 6
